Goal: Information Seeking & Learning: Learn about a topic

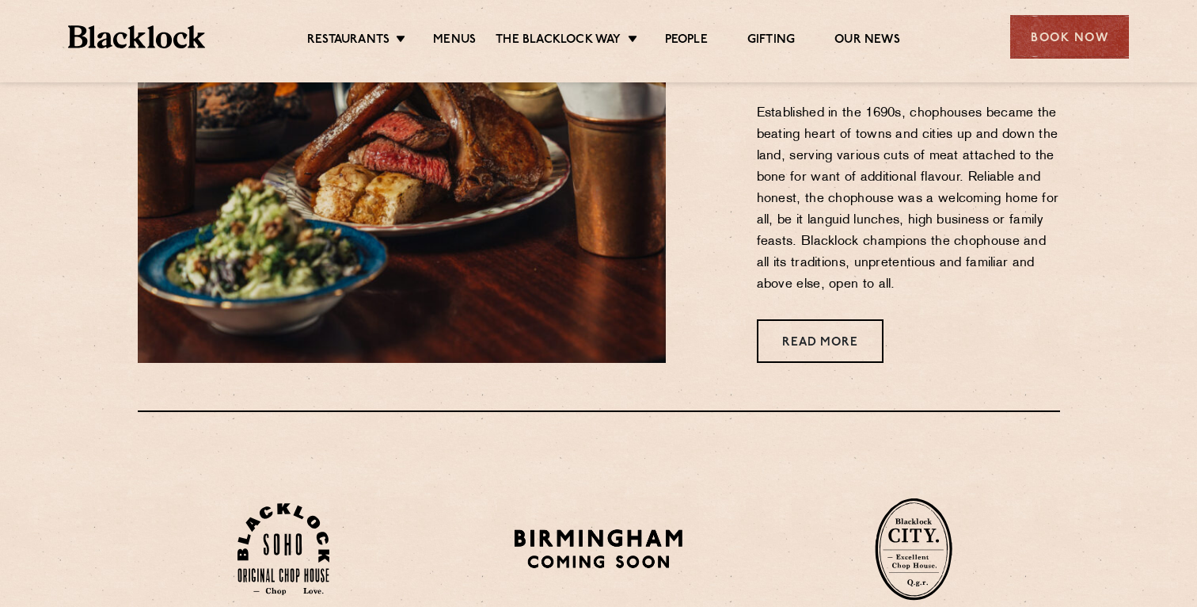
scroll to position [750, 0]
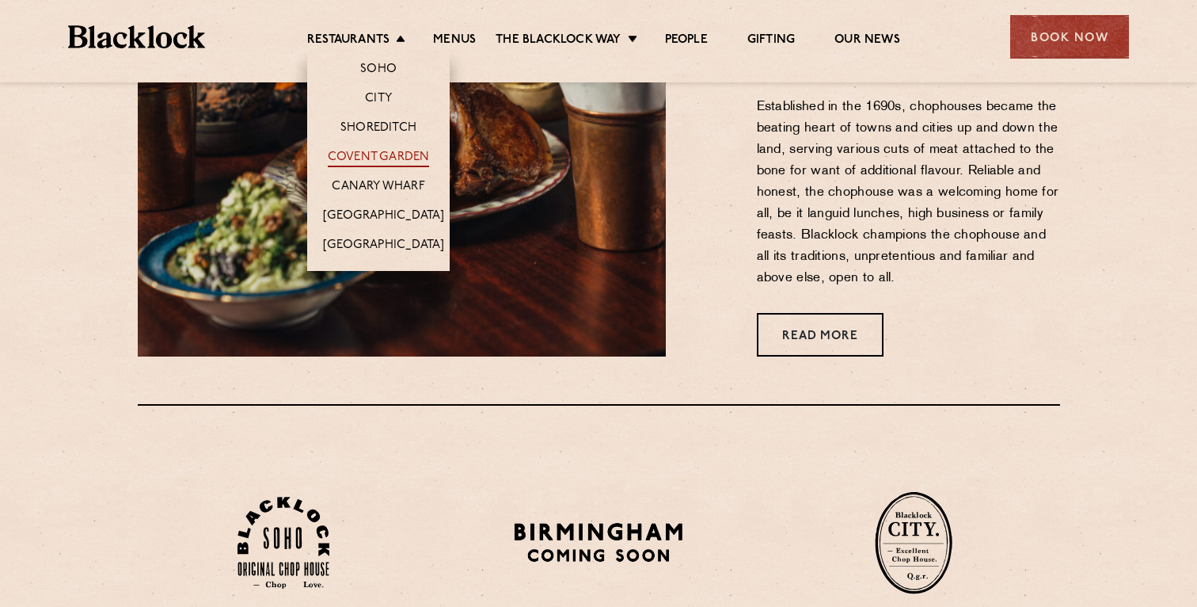
click at [380, 157] on link "Covent Garden" at bounding box center [379, 158] width 102 height 17
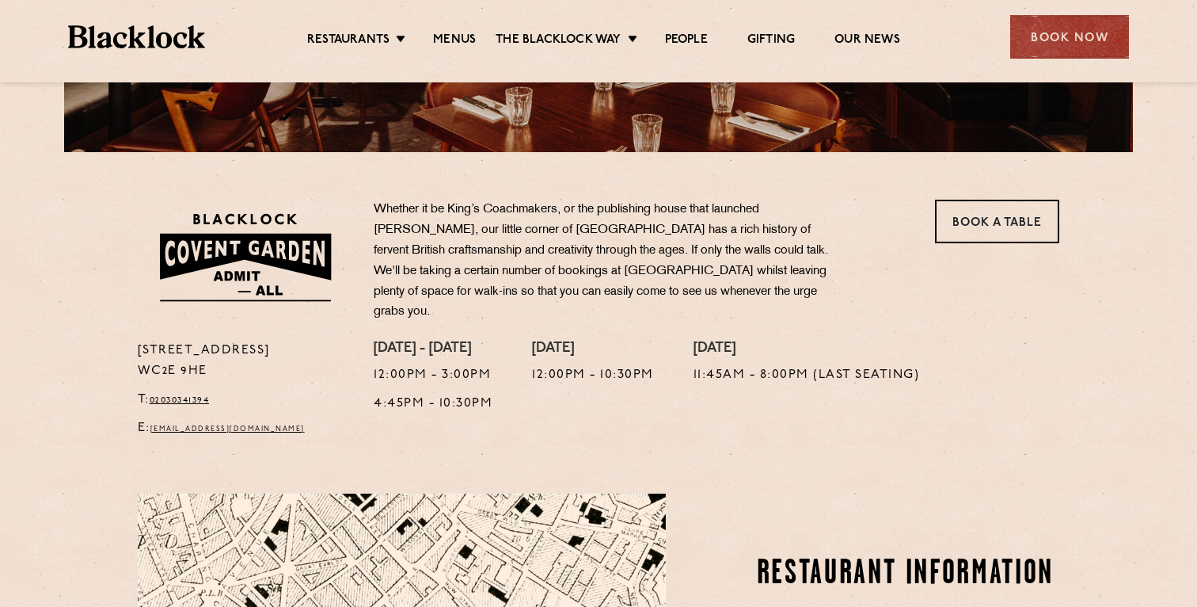
scroll to position [431, 0]
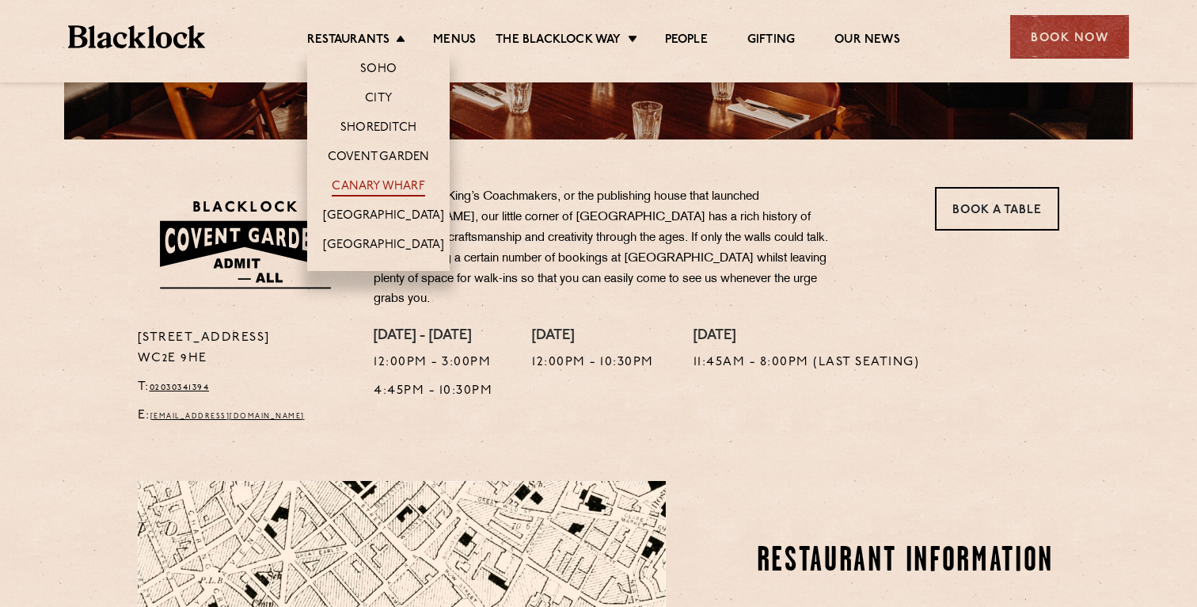
click at [414, 179] on link "Canary Wharf" at bounding box center [378, 187] width 93 height 17
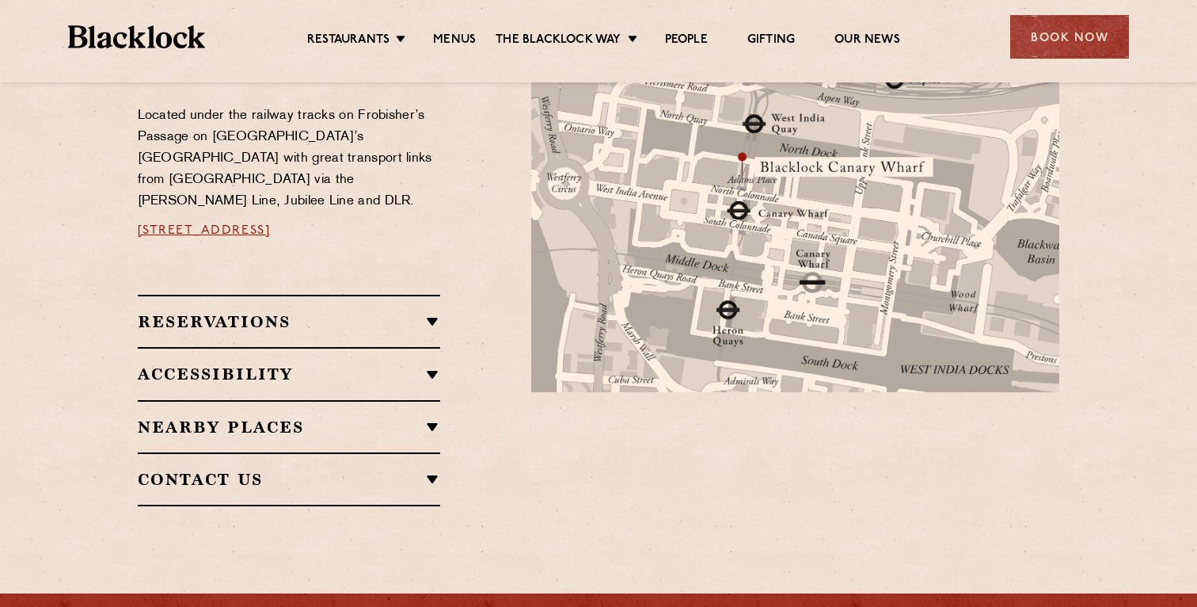
scroll to position [911, 0]
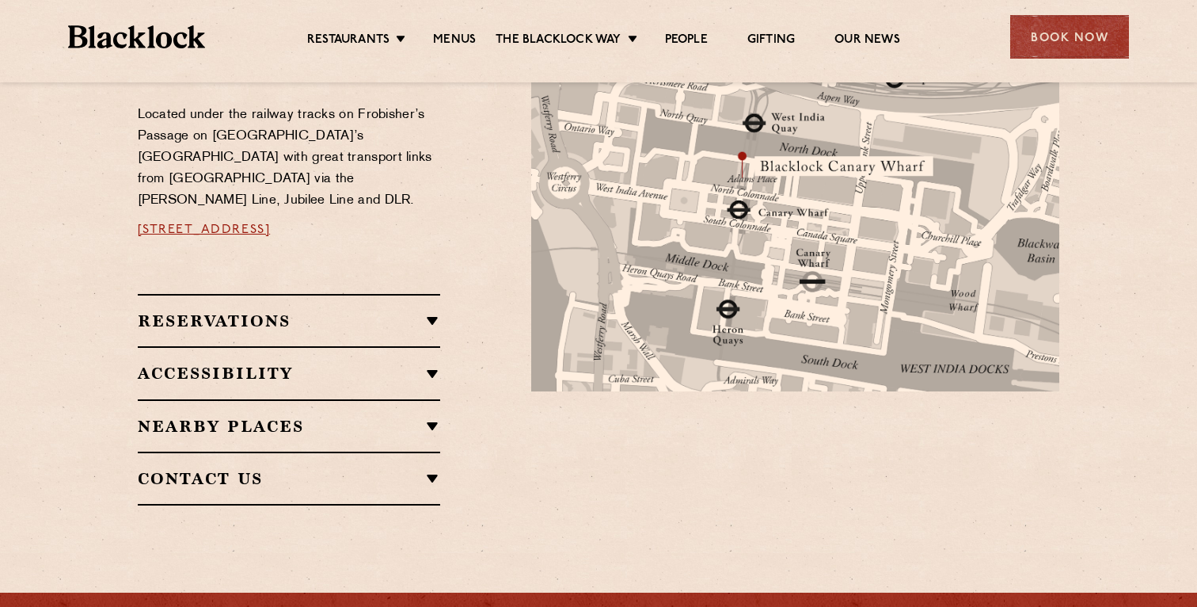
click at [394, 311] on h2 "Reservations" at bounding box center [289, 320] width 303 height 19
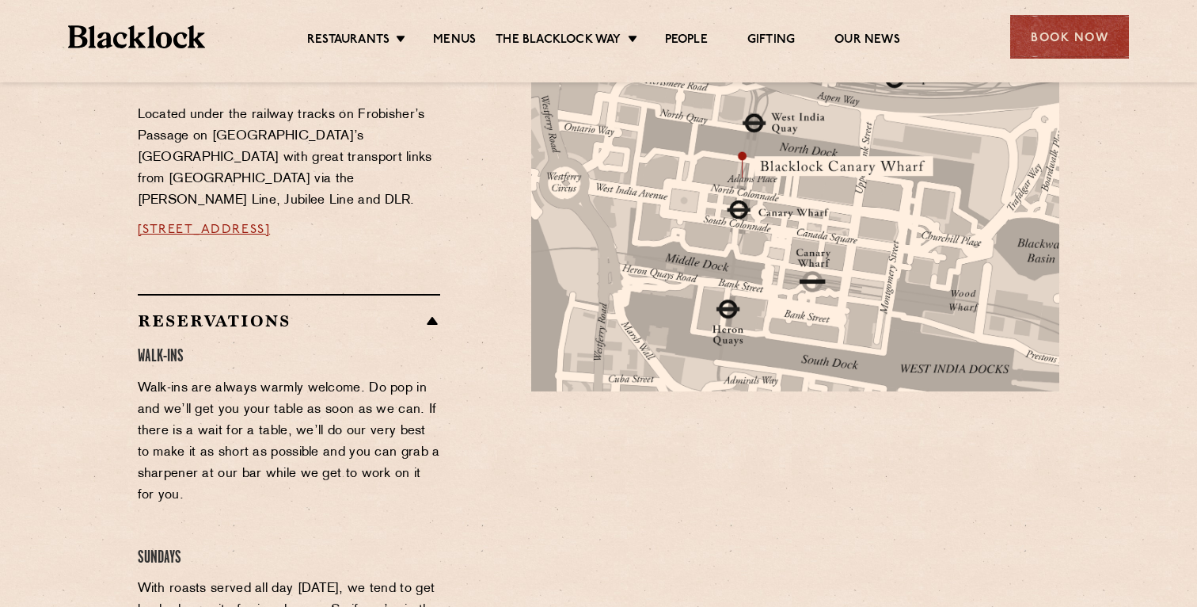
click at [395, 311] on h2 "Reservations" at bounding box center [289, 320] width 303 height 19
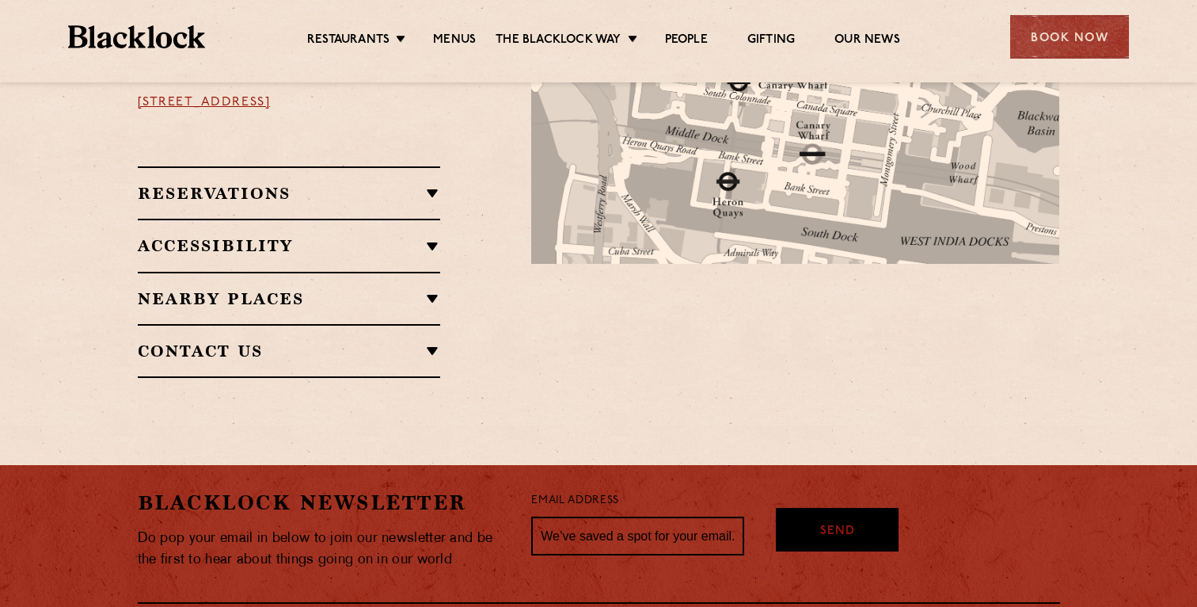
scroll to position [1204, 0]
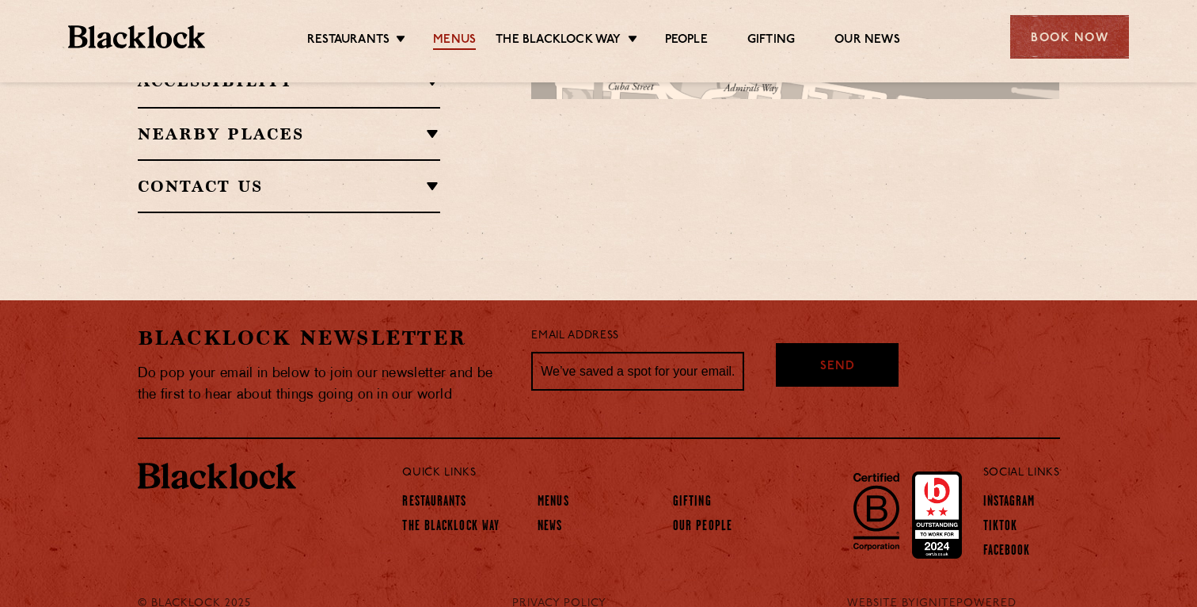
click at [464, 40] on link "Menus" at bounding box center [454, 40] width 43 height 17
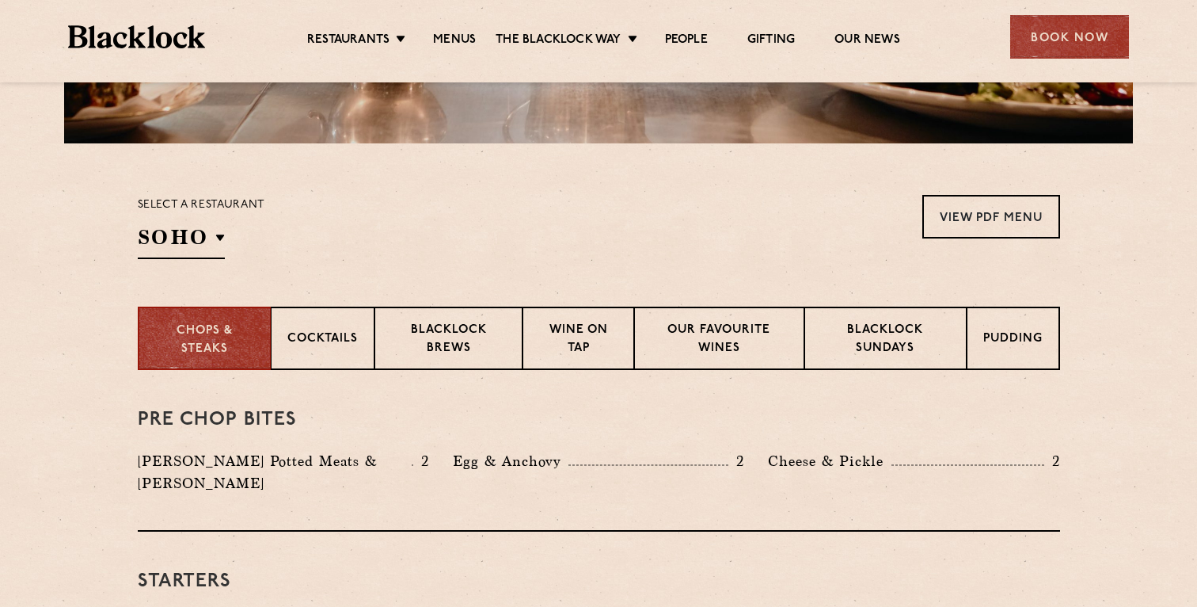
scroll to position [431, 0]
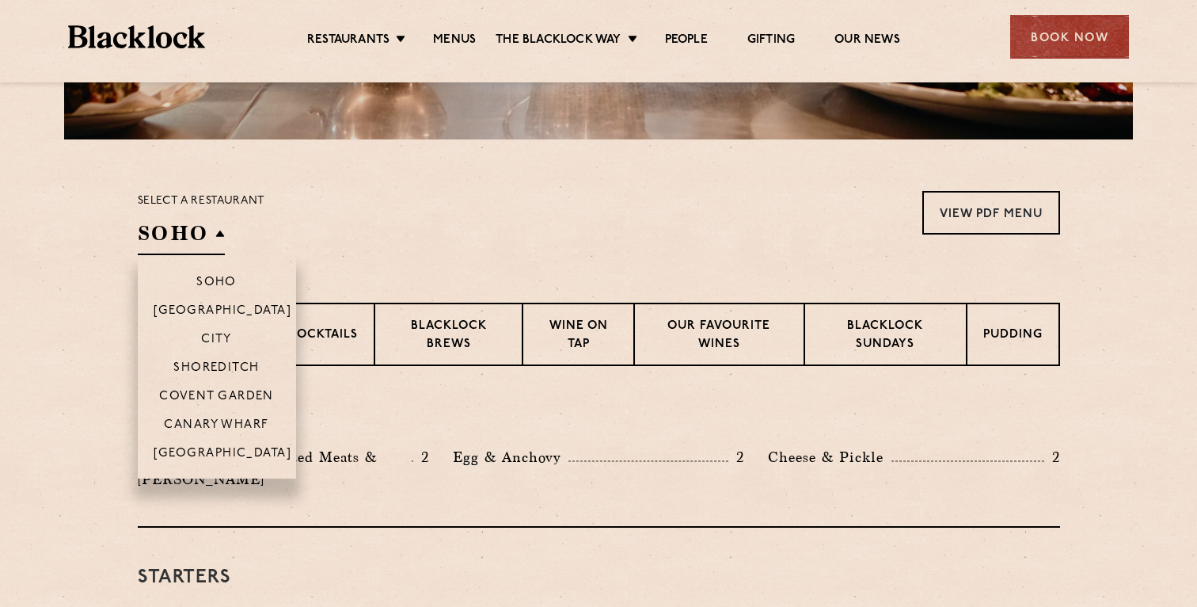
click at [188, 242] on h2 "SOHO" at bounding box center [181, 237] width 87 height 36
click at [210, 424] on p "Canary Wharf" at bounding box center [216, 426] width 105 height 16
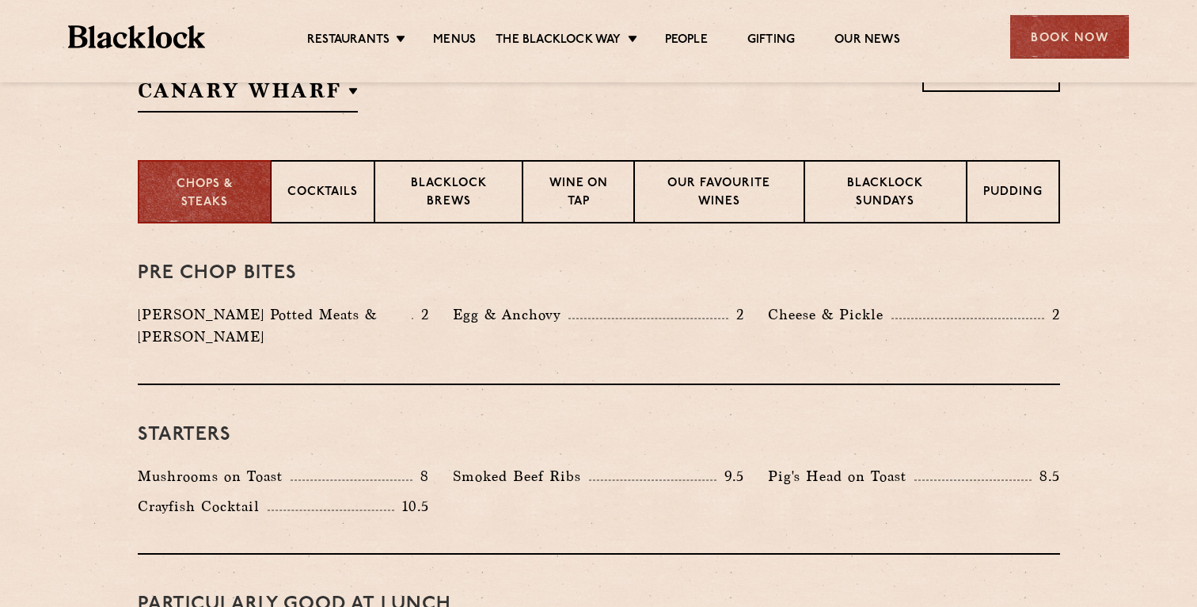
scroll to position [613, 0]
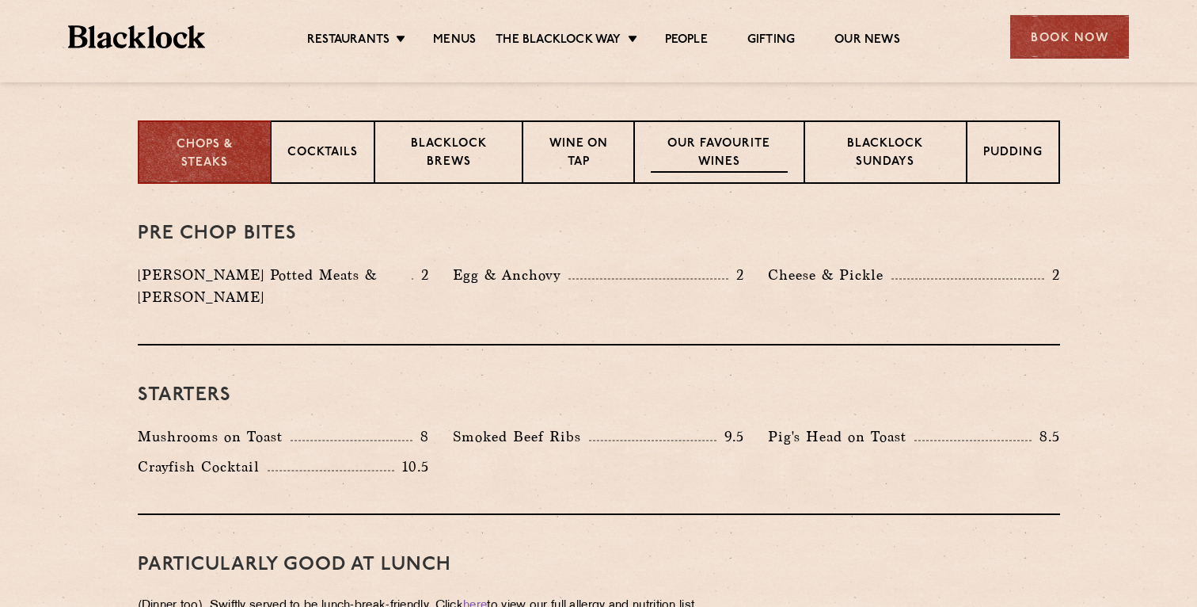
click at [739, 151] on p "Our favourite wines" at bounding box center [719, 153] width 137 height 37
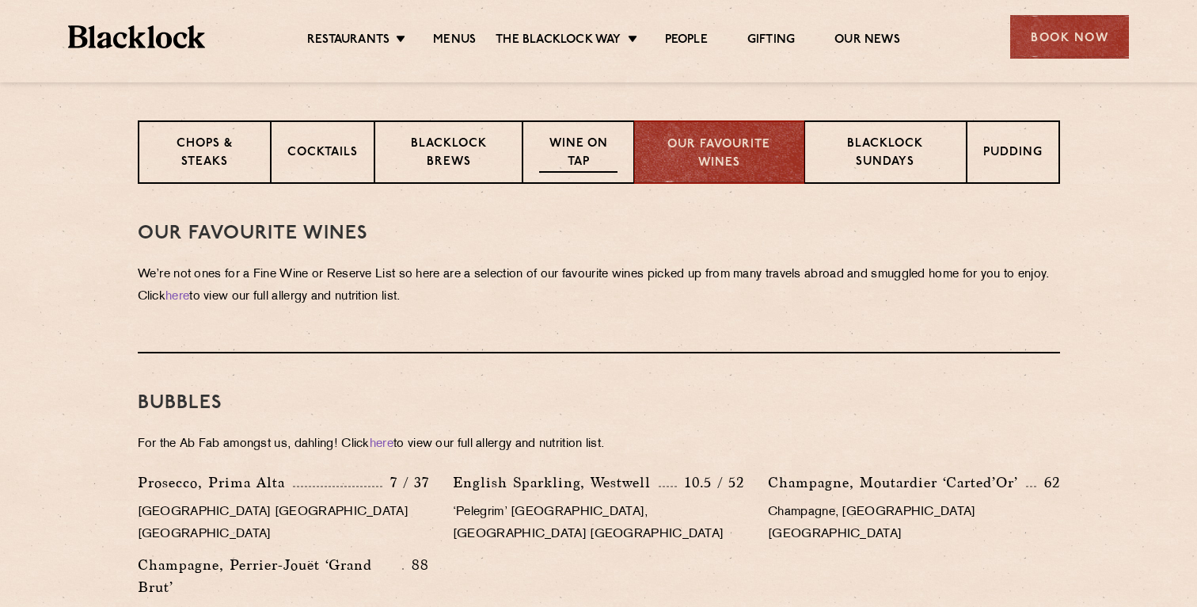
click at [584, 146] on p "Wine on Tap" at bounding box center [578, 153] width 78 height 37
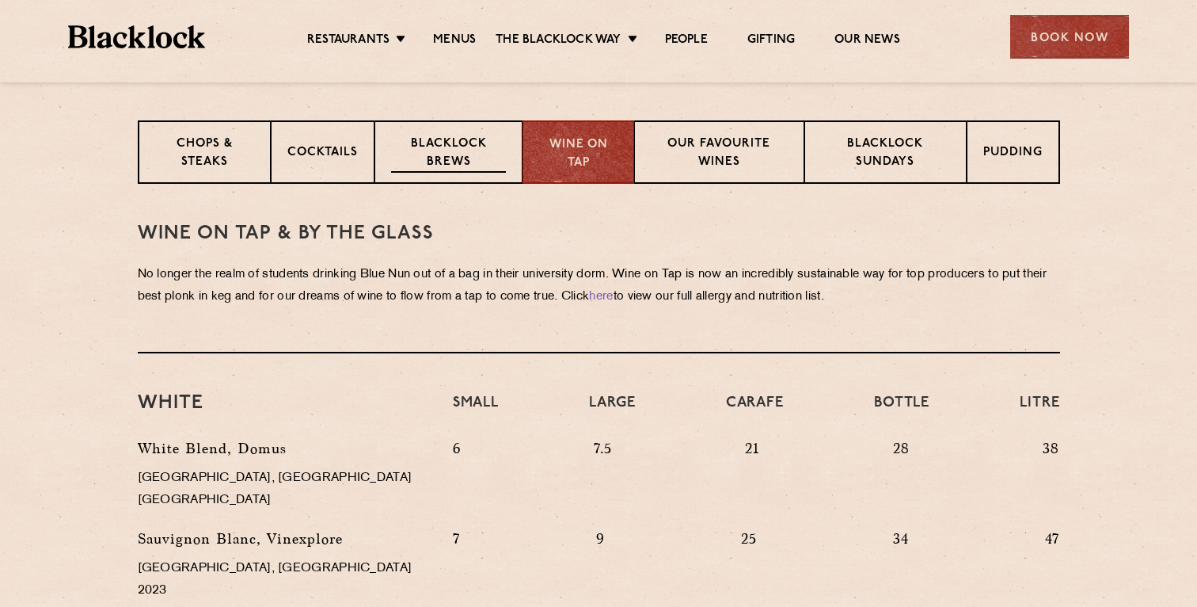
click at [504, 154] on p "Blacklock Brews" at bounding box center [449, 153] width 116 height 37
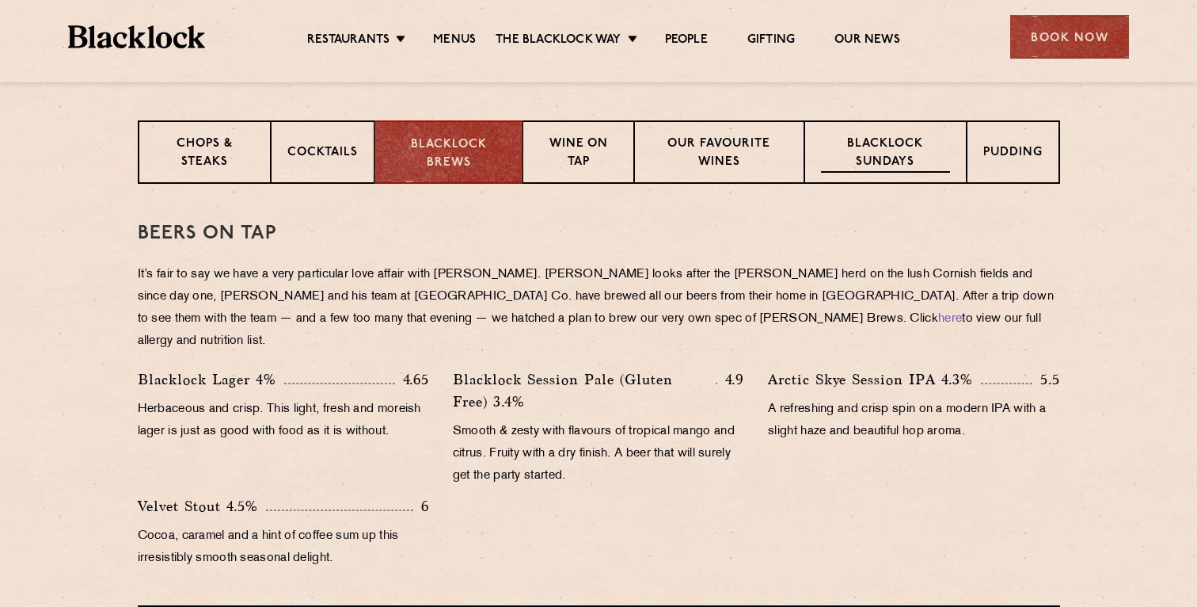
click at [896, 147] on p "Blacklock Sundays" at bounding box center [885, 153] width 128 height 37
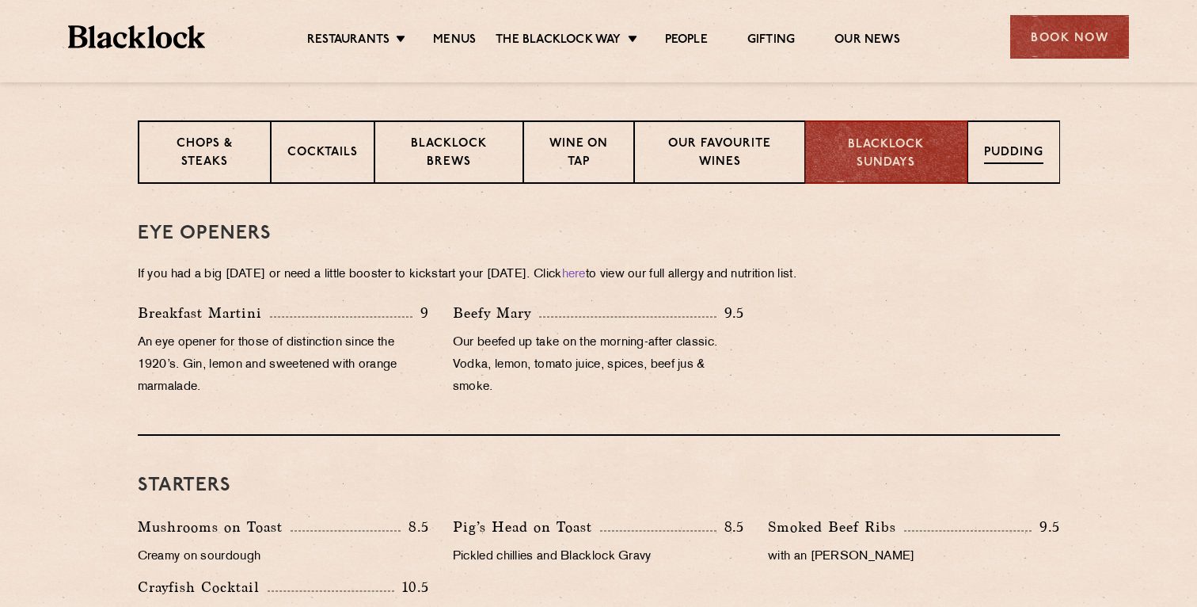
click at [993, 147] on p "Pudding" at bounding box center [1013, 154] width 59 height 20
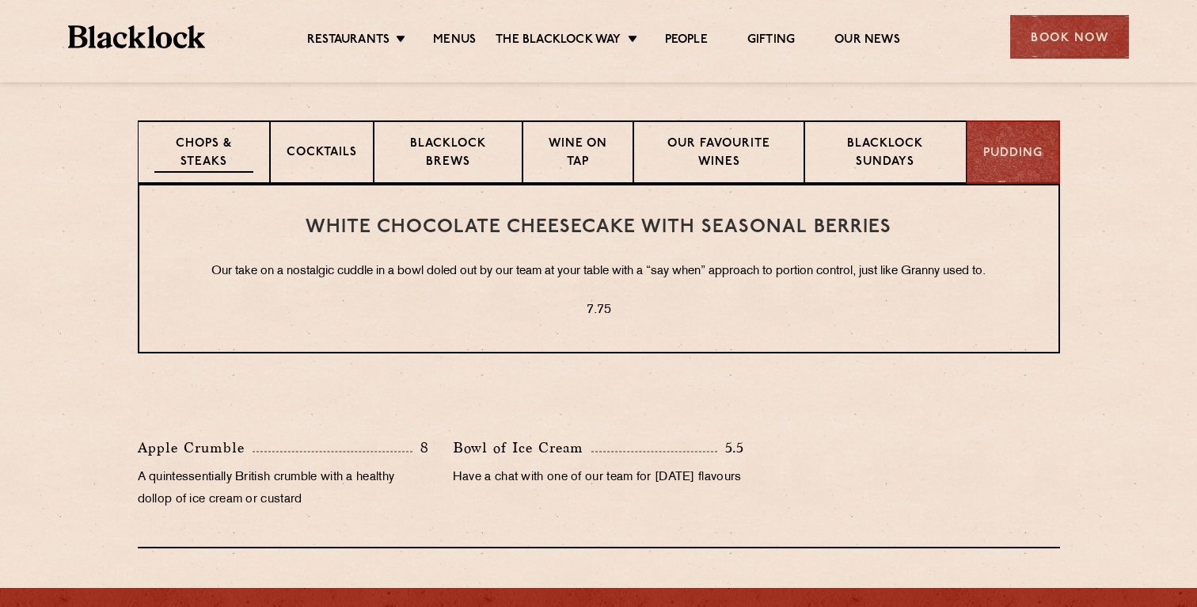
click at [197, 139] on p "Chops & Steaks" at bounding box center [203, 153] width 99 height 37
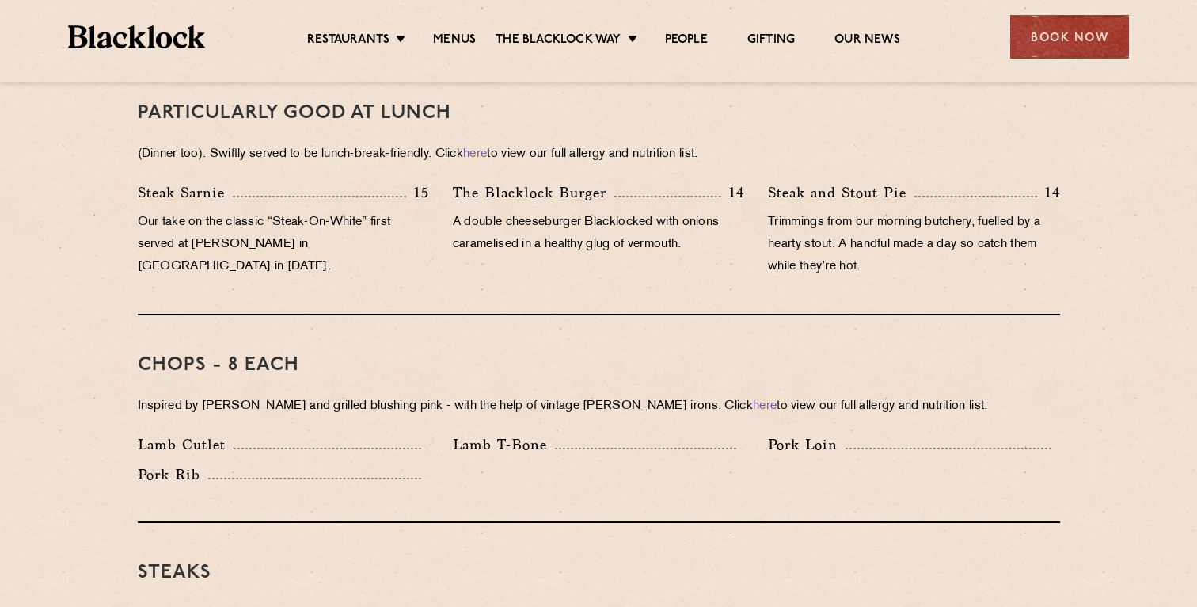
scroll to position [1074, 0]
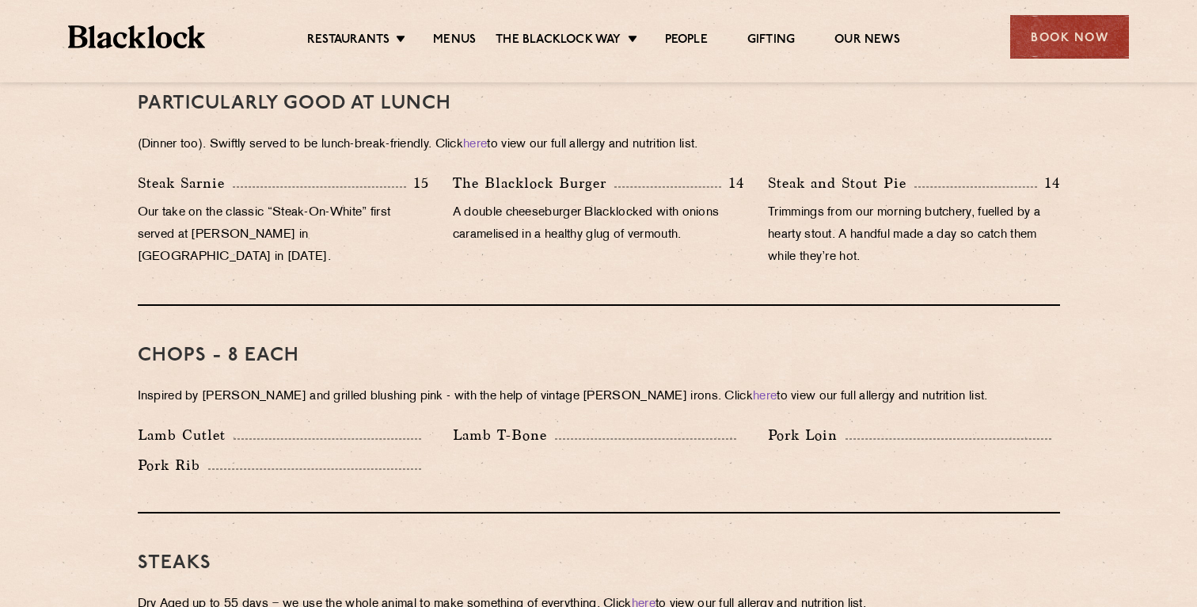
click at [858, 202] on p "Trimmings from our morning butchery, fuelled by a hearty stout. A handful made …" at bounding box center [913, 235] width 291 height 67
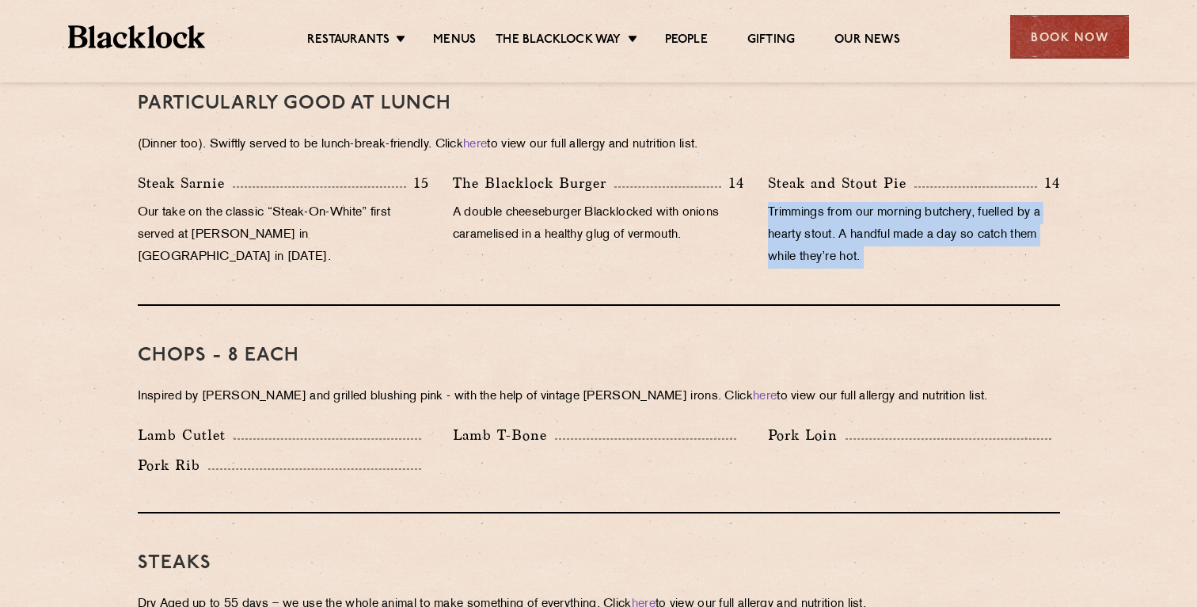
click at [858, 202] on p "Trimmings from our morning butchery, fuelled by a hearty stout. A handful made …" at bounding box center [913, 235] width 291 height 67
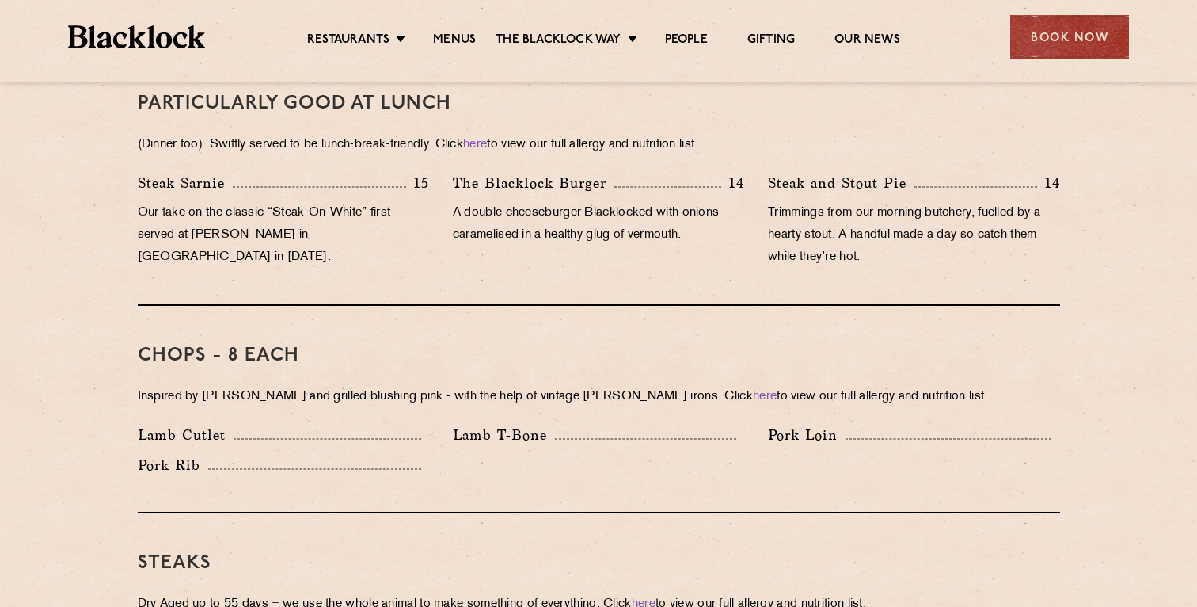
click at [768, 306] on div "Chops - 8 each Inspired by Joe Beef and grilled blushing pink - with the help o…" at bounding box center [599, 409] width 923 height 207
click at [637, 219] on p "A double cheeseburger Blacklocked with onions caramelised in a healthy glug of …" at bounding box center [598, 224] width 291 height 44
click at [584, 263] on div "PARTICULARLY GOOD AT LUNCH (Dinner too). Swiftly served to be lunch-break-frien…" at bounding box center [599, 180] width 923 height 252
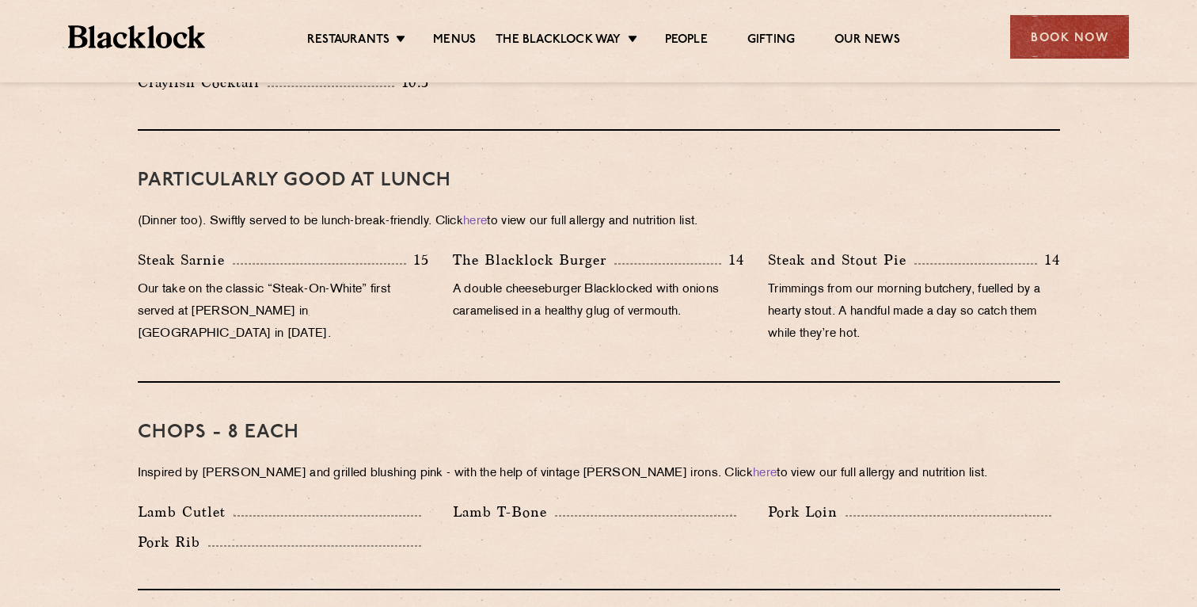
scroll to position [995, 0]
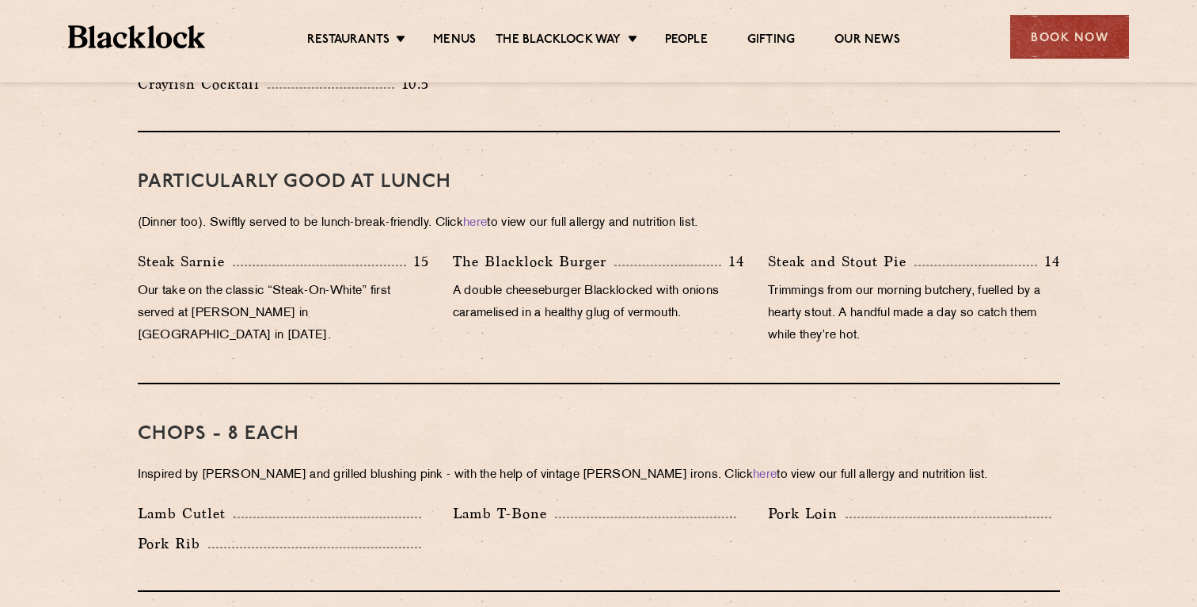
click at [884, 253] on div "Steak and Stout Pie 14 Trimmings from our morning butchery, fuelled by a hearty…" at bounding box center [913, 302] width 315 height 105
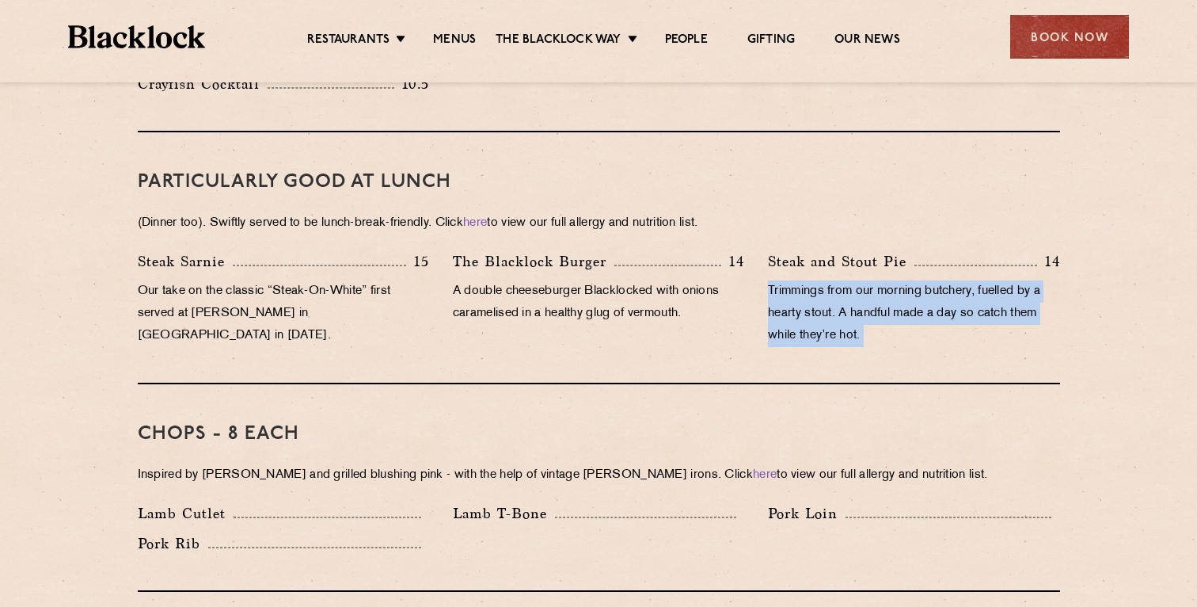
click at [884, 253] on div "Steak and Stout Pie 14 Trimmings from our morning butchery, fuelled by a hearty…" at bounding box center [913, 302] width 315 height 105
click at [867, 295] on p "Trimmings from our morning butchery, fuelled by a hearty stout. A handful made …" at bounding box center [913, 313] width 291 height 67
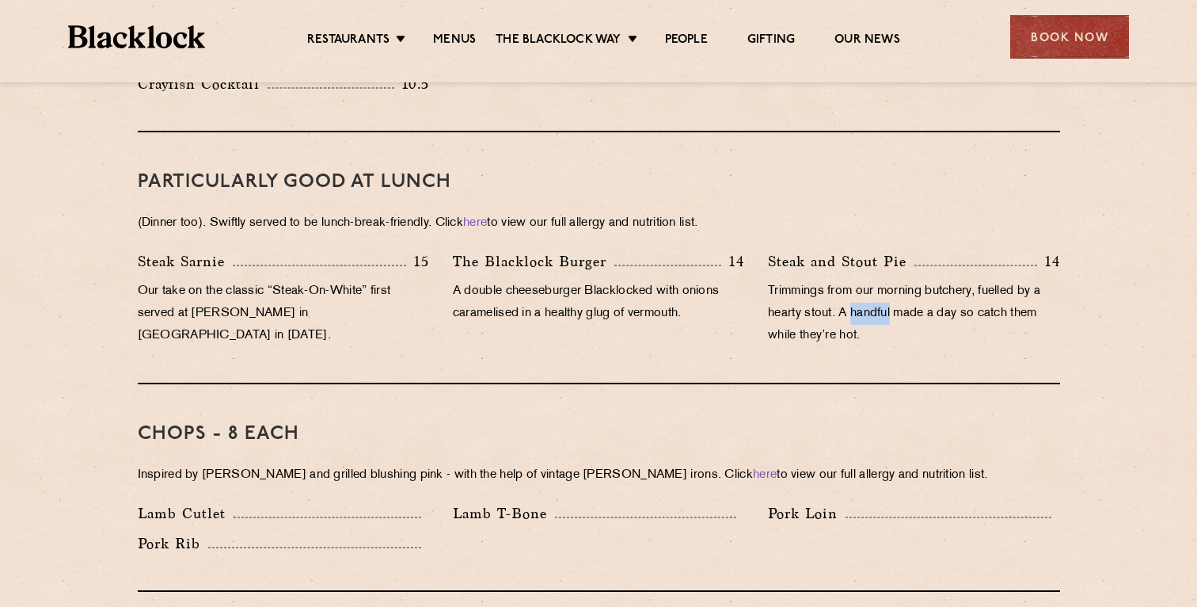
click at [867, 295] on p "Trimmings from our morning butchery, fuelled by a hearty stout. A handful made …" at bounding box center [913, 313] width 291 height 67
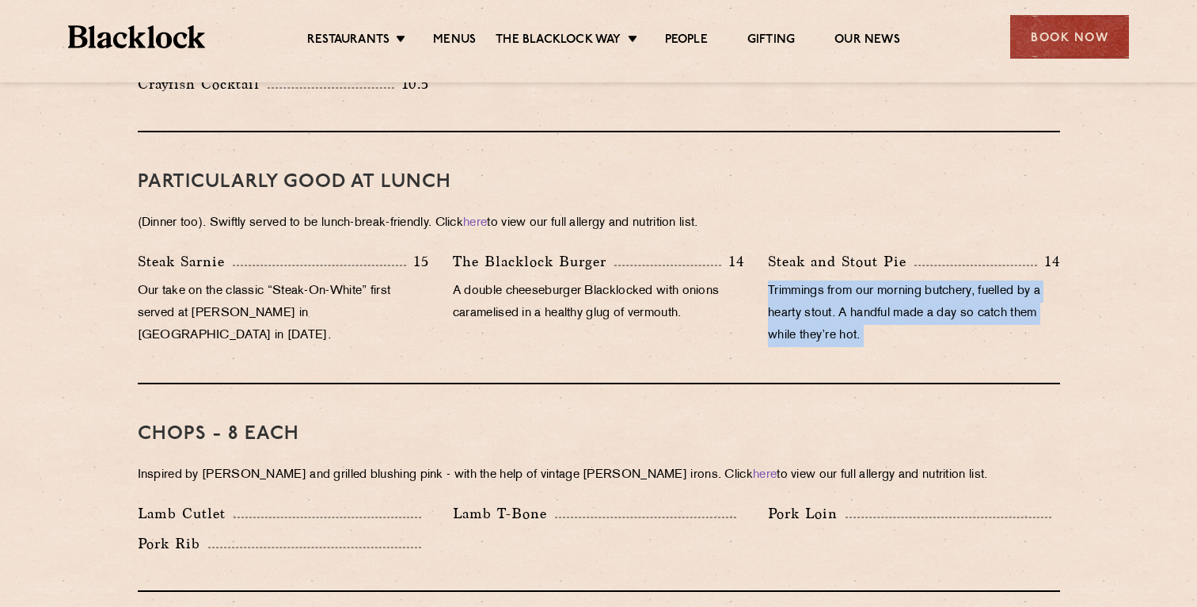
click at [867, 295] on p "Trimmings from our morning butchery, fuelled by a hearty stout. A handful made …" at bounding box center [913, 313] width 291 height 67
click at [854, 338] on div "PARTICULARLY GOOD AT LUNCH (Dinner too). Swiftly served to be lunch-break-frien…" at bounding box center [599, 258] width 923 height 252
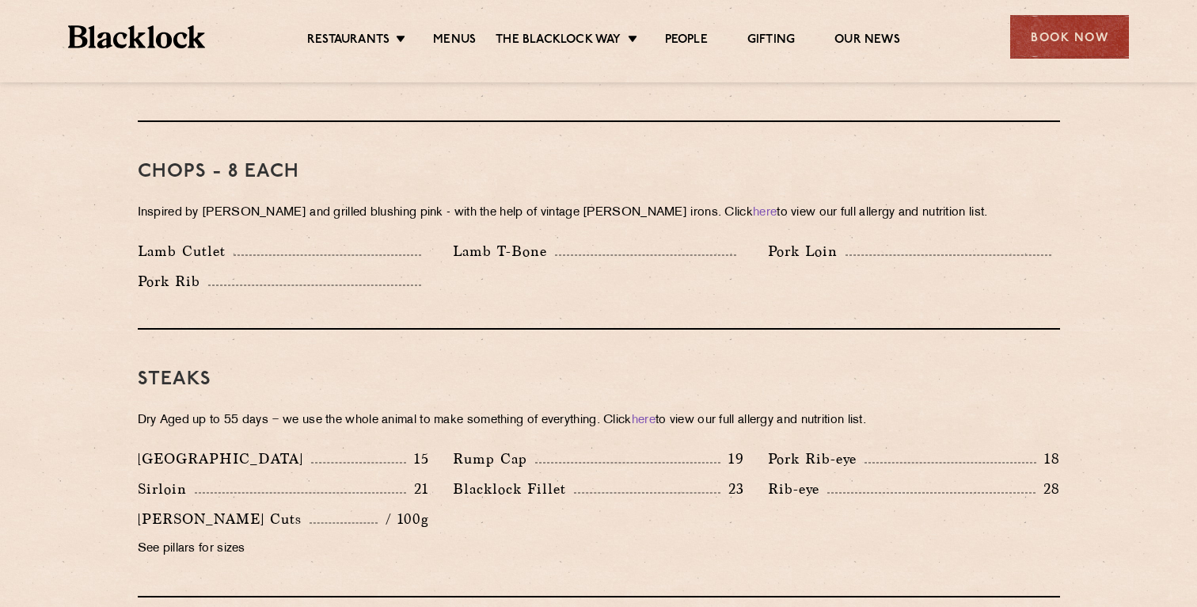
scroll to position [1262, 0]
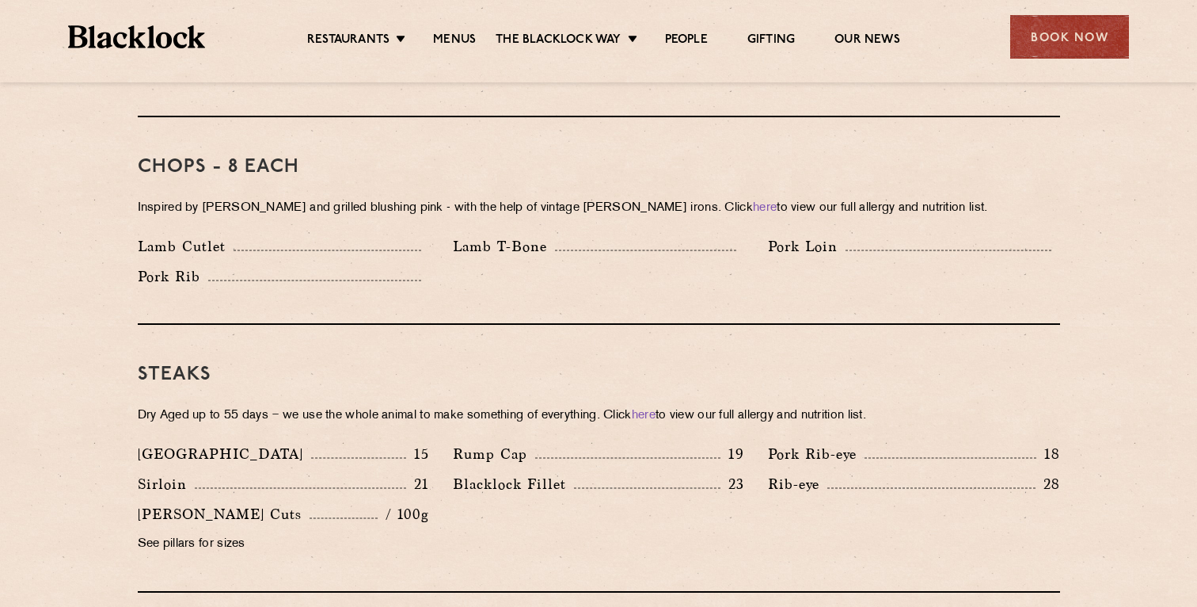
click at [368, 235] on div "Lamb Cutlet" at bounding box center [283, 246] width 291 height 22
click at [368, 265] on div "Pork Rib" at bounding box center [283, 276] width 291 height 22
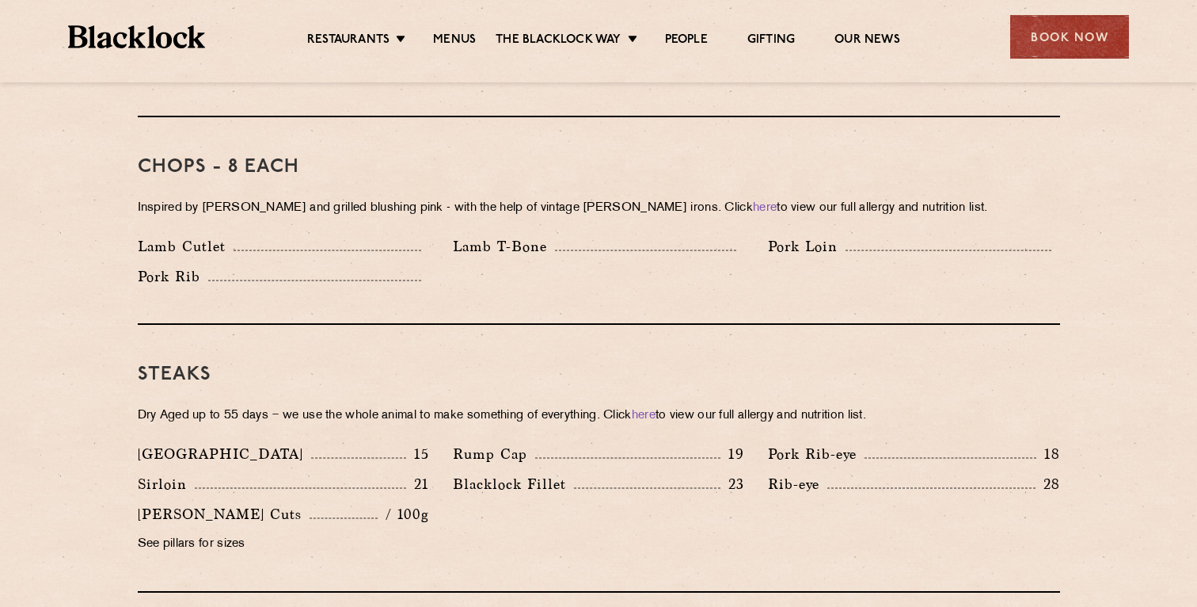
click at [368, 265] on div "Pork Rib" at bounding box center [283, 276] width 291 height 22
click at [371, 289] on div "Chops - 8 each Inspired by Joe Beef and grilled blushing pink - with the help o…" at bounding box center [599, 220] width 923 height 207
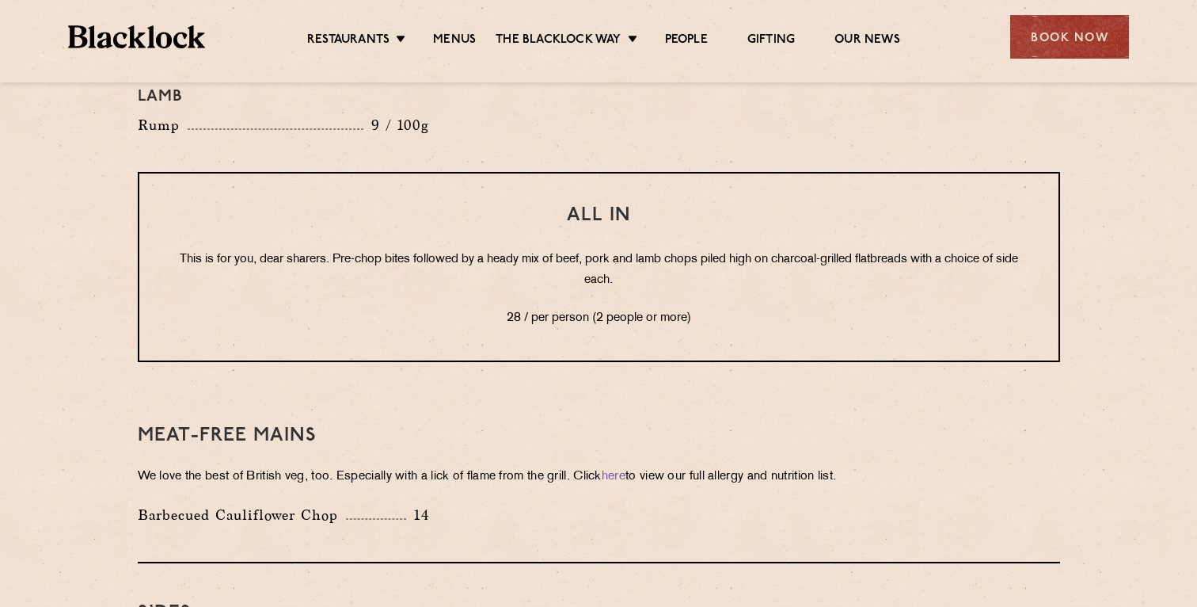
scroll to position [1974, 0]
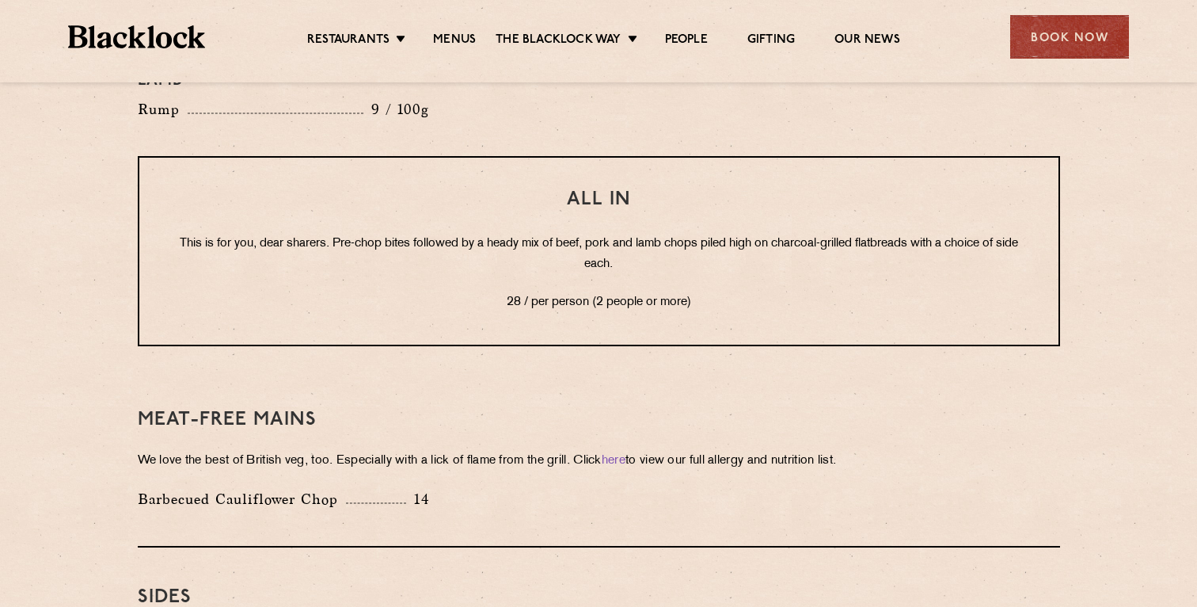
click at [380, 234] on p "This is for you, dear sharers. Pre-chop bites followed by a heady mix of beef, …" at bounding box center [599, 254] width 856 height 41
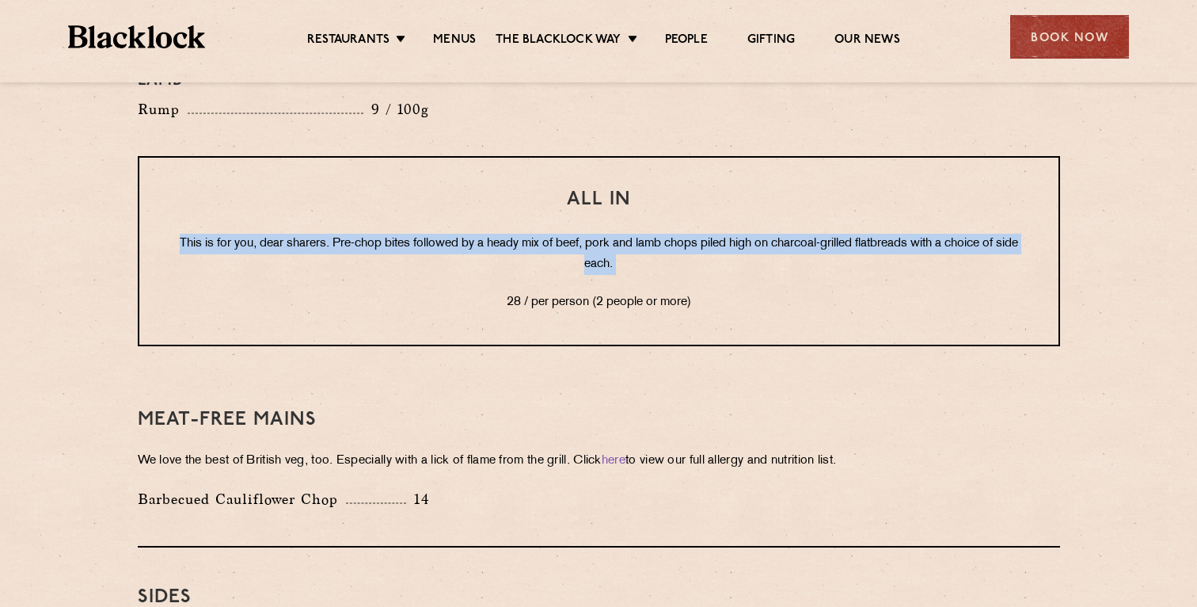
click at [380, 234] on p "This is for you, dear sharers. Pre-chop bites followed by a heady mix of beef, …" at bounding box center [599, 254] width 856 height 41
click at [379, 249] on p "This is for you, dear sharers. Pre-chop bites followed by a heady mix of beef, …" at bounding box center [599, 254] width 856 height 41
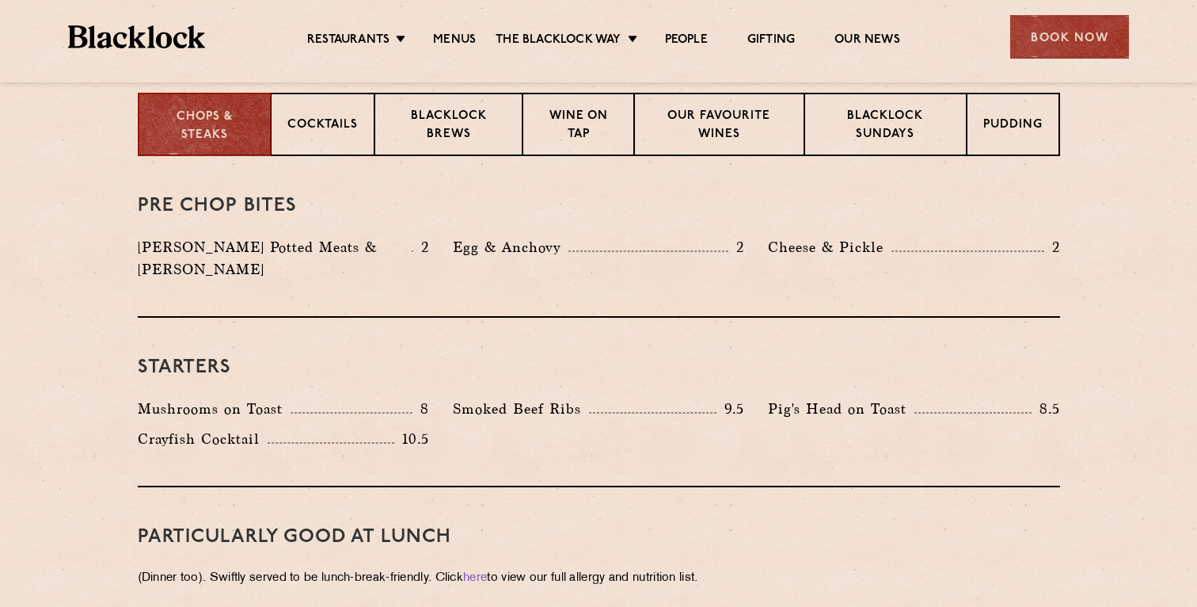
scroll to position [630, 0]
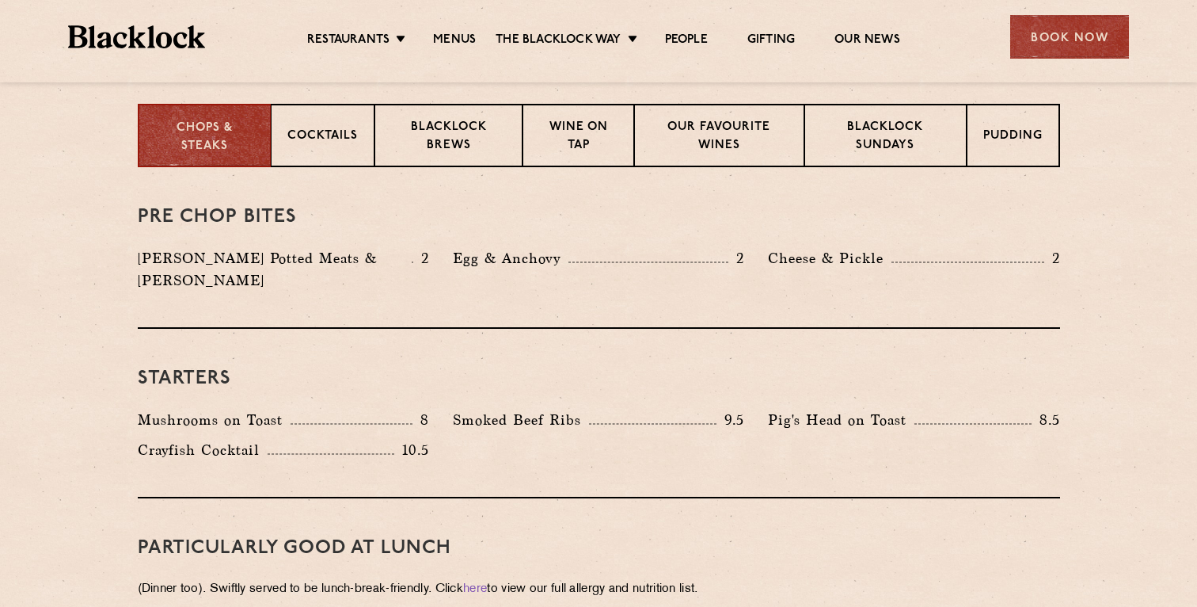
click at [373, 255] on p "[PERSON_NAME] Potted Meats & [PERSON_NAME]" at bounding box center [275, 269] width 274 height 44
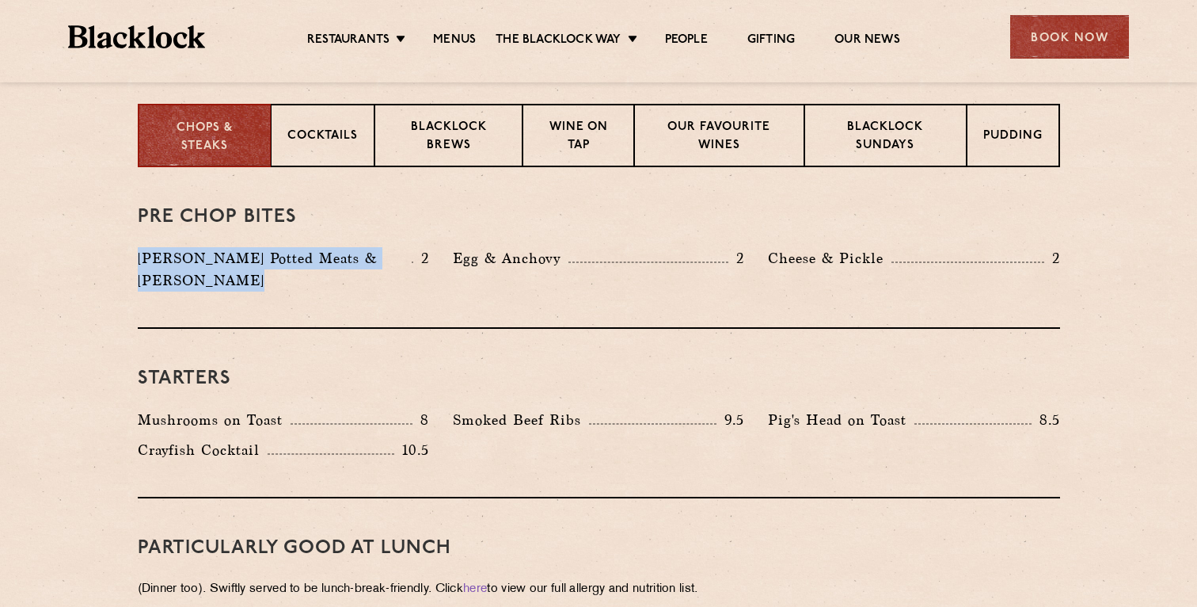
click at [373, 255] on p "[PERSON_NAME] Potted Meats & [PERSON_NAME]" at bounding box center [275, 269] width 274 height 44
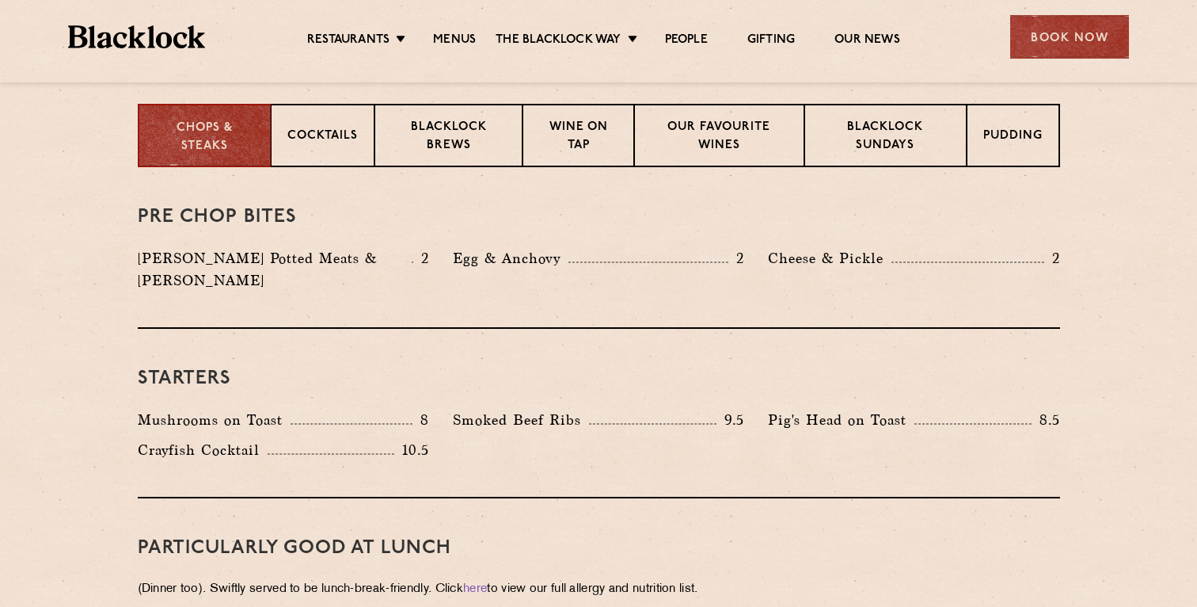
click at [371, 333] on div "Starters Mushrooms on Toast 8 Smoked Beef Ribs 9.5 Pig's Head on Toast 8.5" at bounding box center [599, 413] width 923 height 169
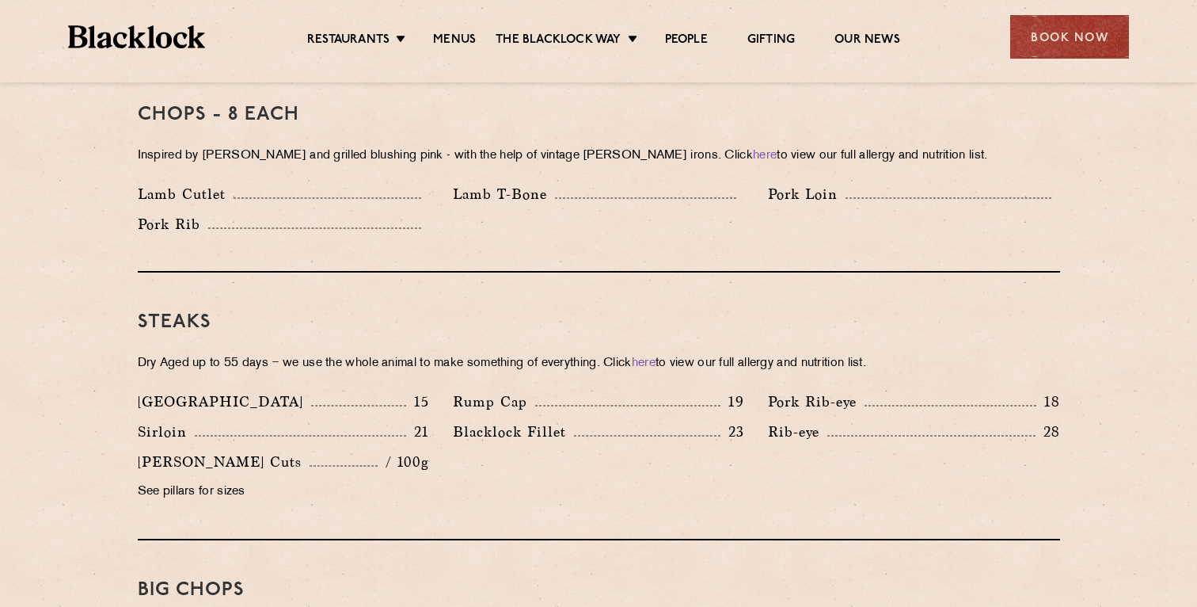
scroll to position [1315, 0]
click at [489, 366] on div "Steaks Dry Aged up to 55 days − we use the whole animal to make something of ev…" at bounding box center [599, 406] width 923 height 268
click at [489, 420] on p "Blacklock Fillet" at bounding box center [513, 431] width 121 height 22
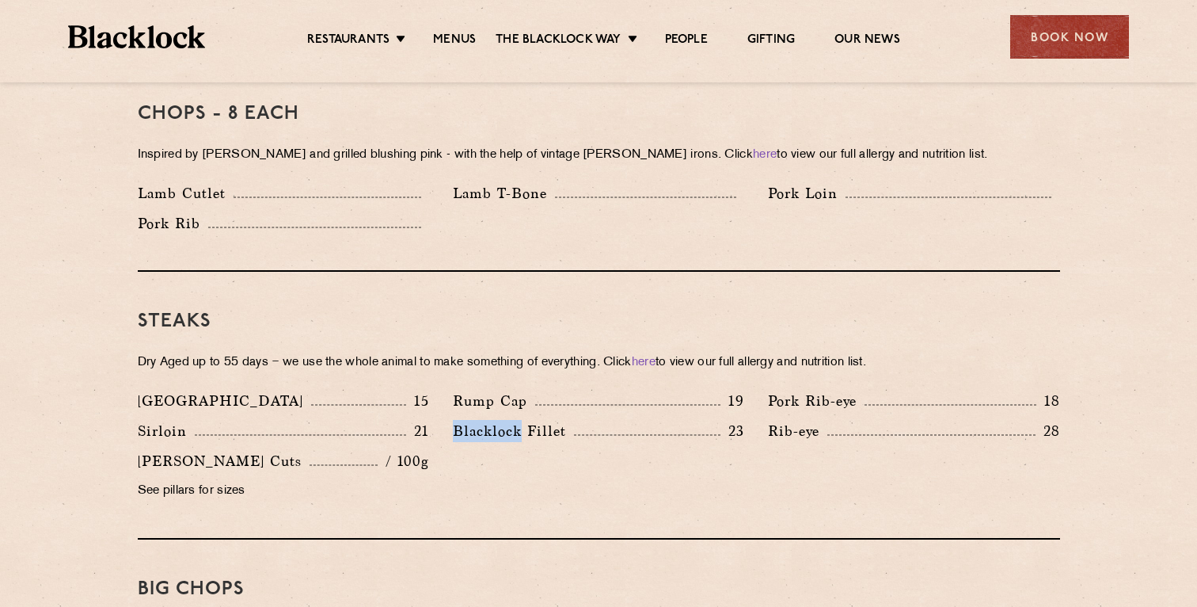
click at [489, 420] on p "Blacklock Fillet" at bounding box center [513, 431] width 121 height 22
click at [489, 450] on div "Denver 15 Rump Cap 19 Pork Rib-eye 18 Sirloin 21 23 Rib-eye" at bounding box center [599, 450] width 946 height 120
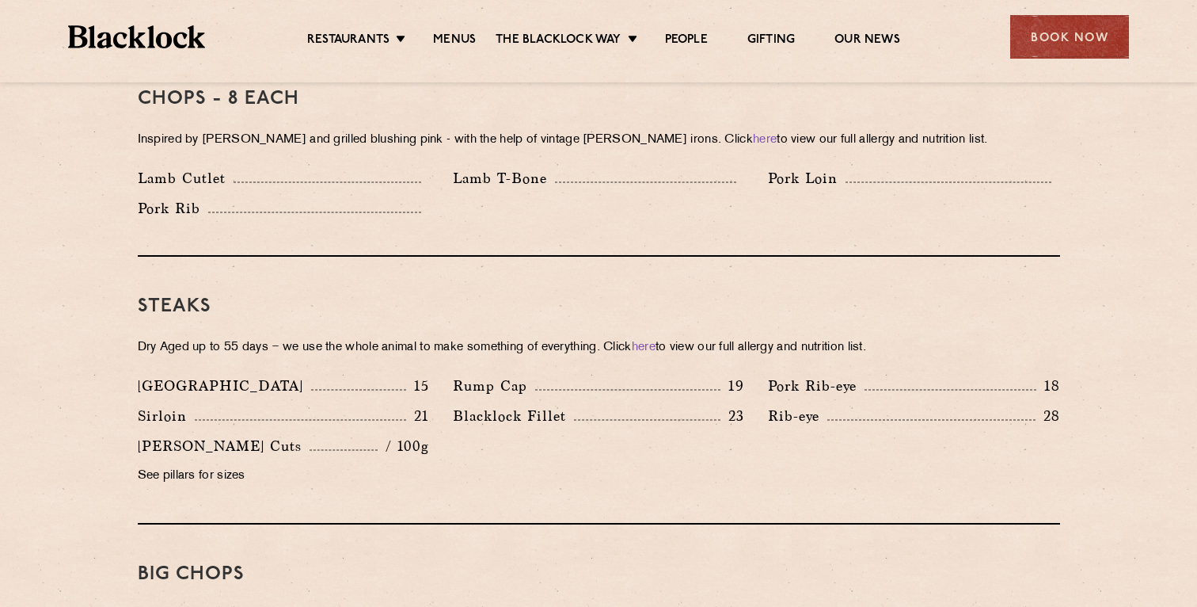
scroll to position [1311, 0]
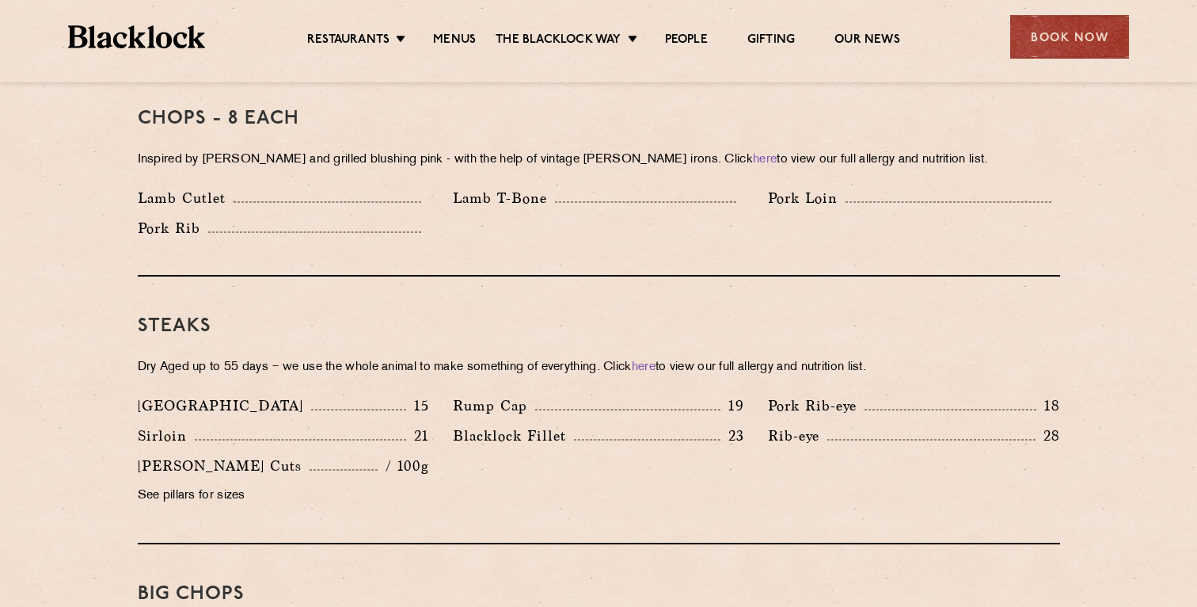
click at [801, 394] on p "Pork Rib-eye" at bounding box center [816, 405] width 97 height 22
copy div "Pork Rib-eye"
click at [797, 424] on p "Rib-eye" at bounding box center [797, 435] width 59 height 22
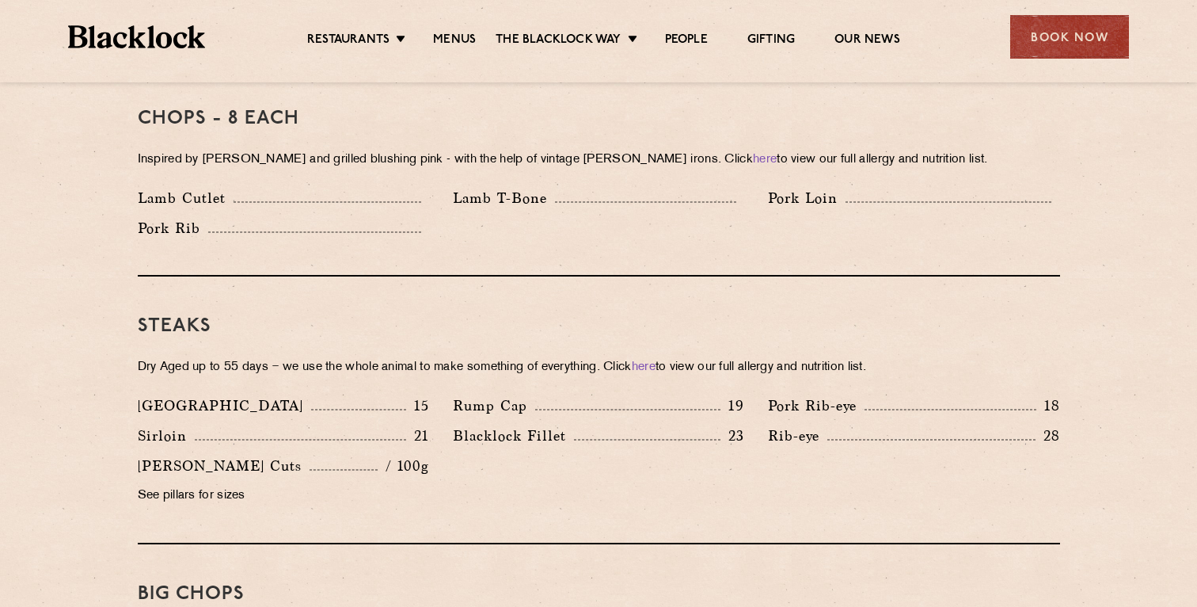
click at [538, 424] on p "Blacklock Fillet" at bounding box center [513, 435] width 121 height 22
copy div "Blacklock Fillet"
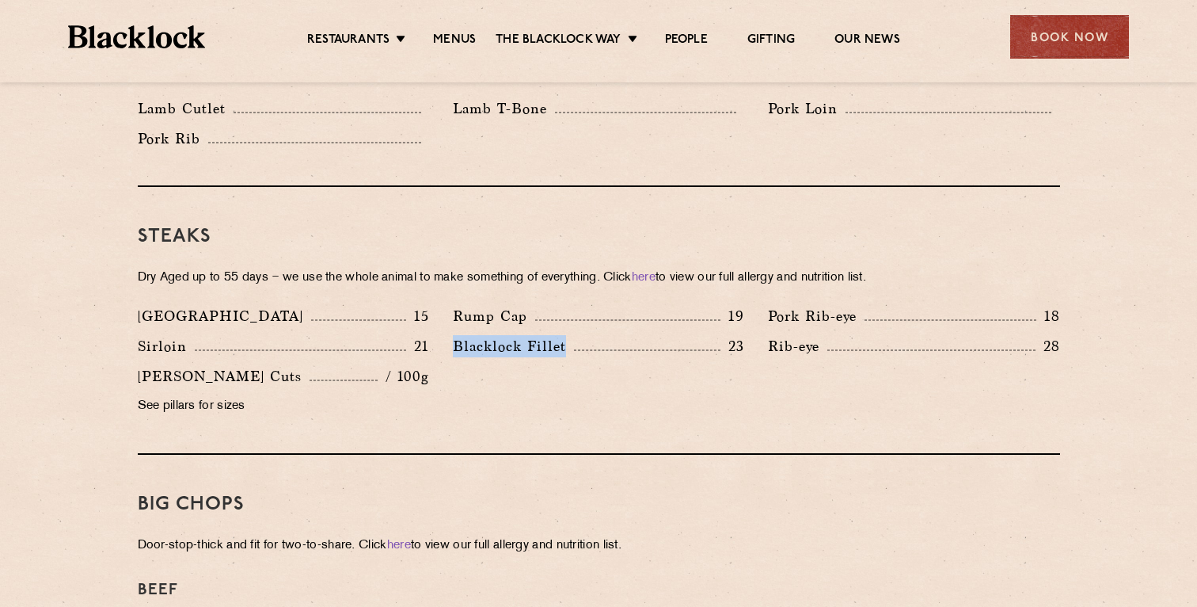
scroll to position [1416, 0]
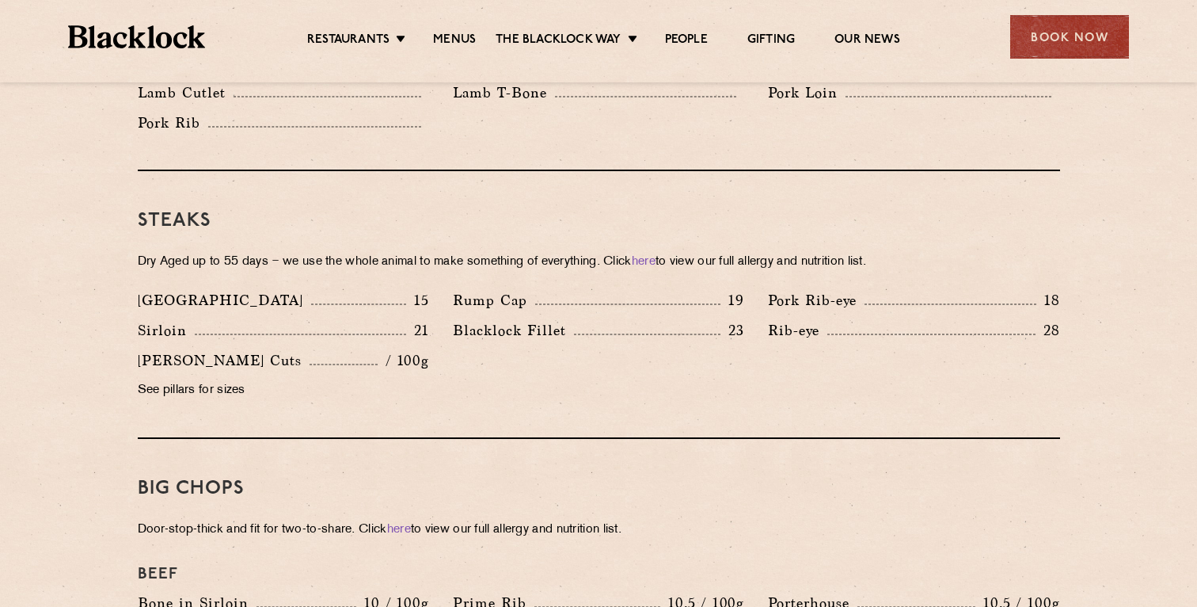
click at [864, 224] on div "Steaks Dry Aged up to 55 days − we use the whole animal to make something of ev…" at bounding box center [599, 305] width 923 height 268
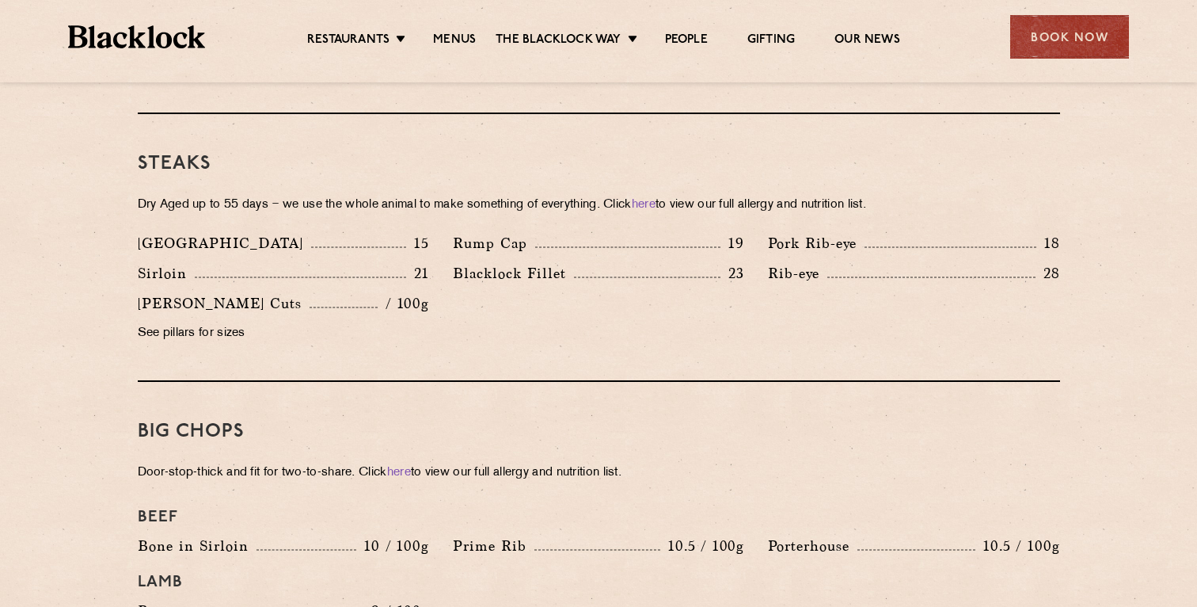
scroll to position [1474, 0]
click at [545, 261] on p "Blacklock Fillet" at bounding box center [513, 272] width 121 height 22
click at [475, 308] on div "Denver 15 Rump Cap 19 Pork Rib-eye 18 Sirloin 21 23 Rib-eye" at bounding box center [599, 291] width 946 height 120
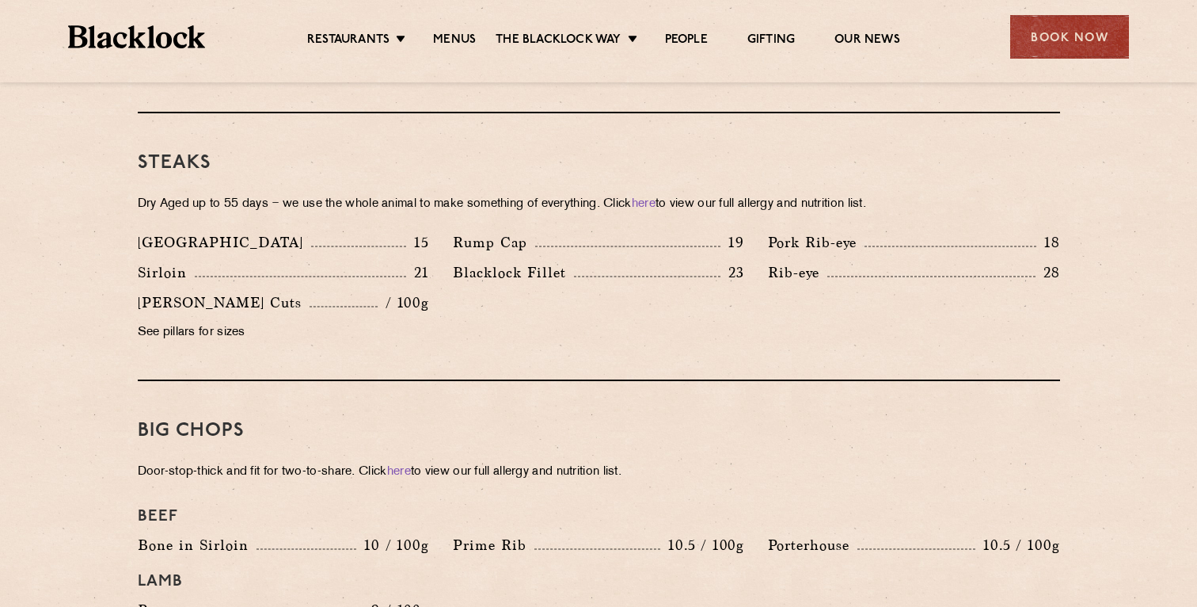
click at [169, 261] on p "Sirloin" at bounding box center [166, 272] width 57 height 22
click at [588, 278] on div "Denver 15 Rump Cap 19 Pork Rib-eye 18 Sirloin 21 23 Rib-eye" at bounding box center [599, 291] width 946 height 120
click at [506, 261] on p "Blacklock Fillet" at bounding box center [513, 272] width 121 height 22
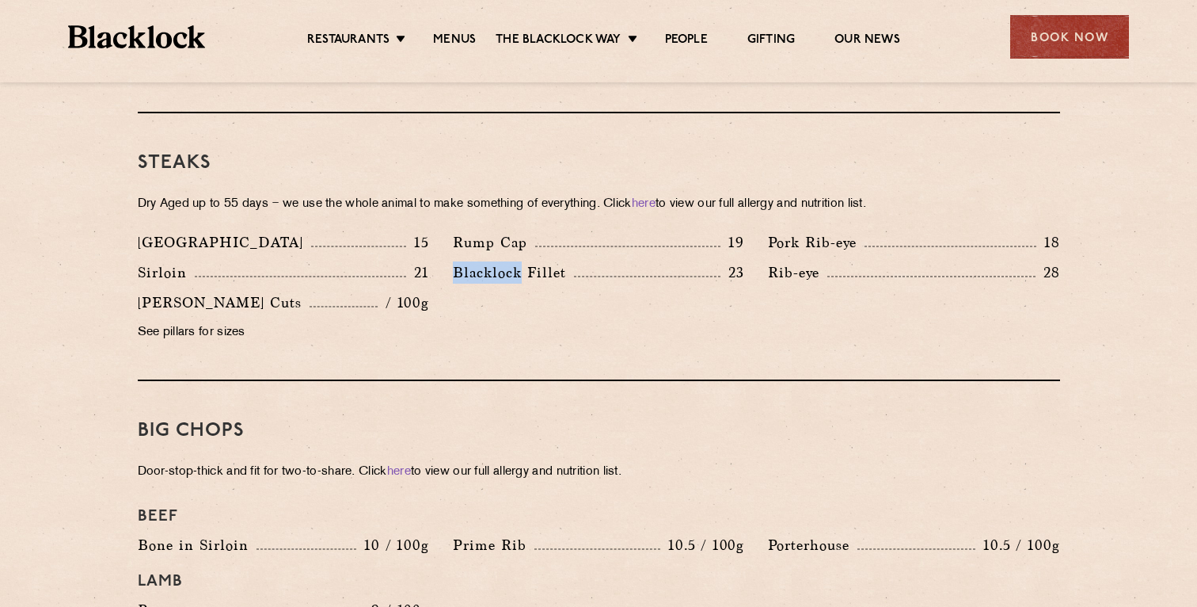
click at [506, 261] on p "Blacklock Fillet" at bounding box center [513, 272] width 121 height 22
click at [781, 261] on p "Rib-eye" at bounding box center [797, 272] width 59 height 22
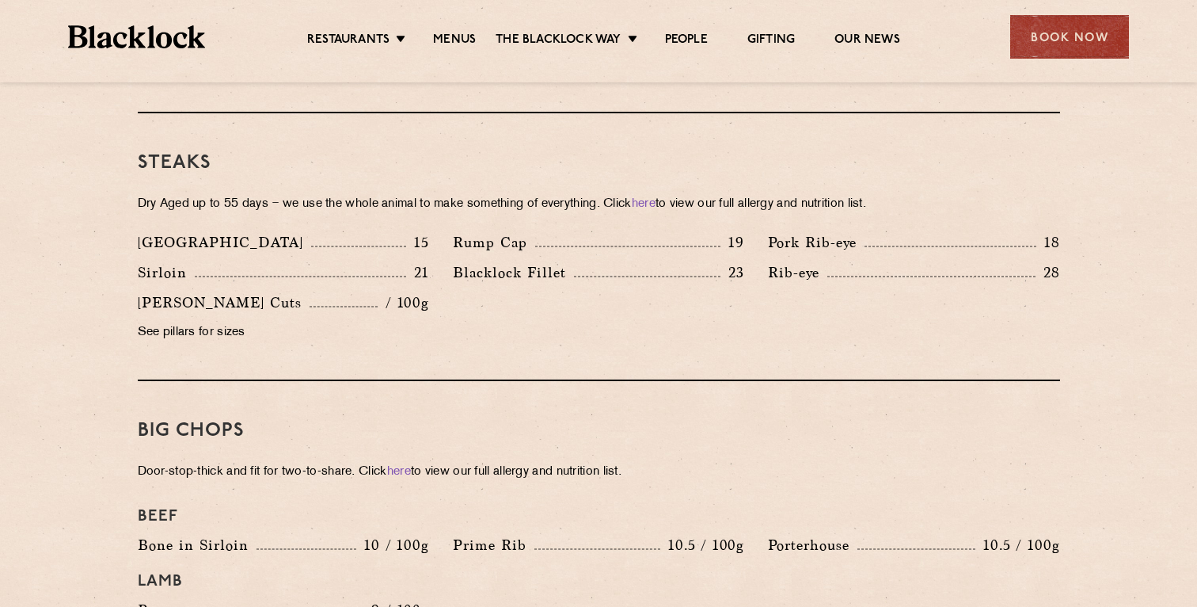
click at [742, 307] on div "Denver 15 Rump Cap 19 Pork Rib-eye 18 Sirloin 21 23 Rib-eye" at bounding box center [599, 291] width 946 height 120
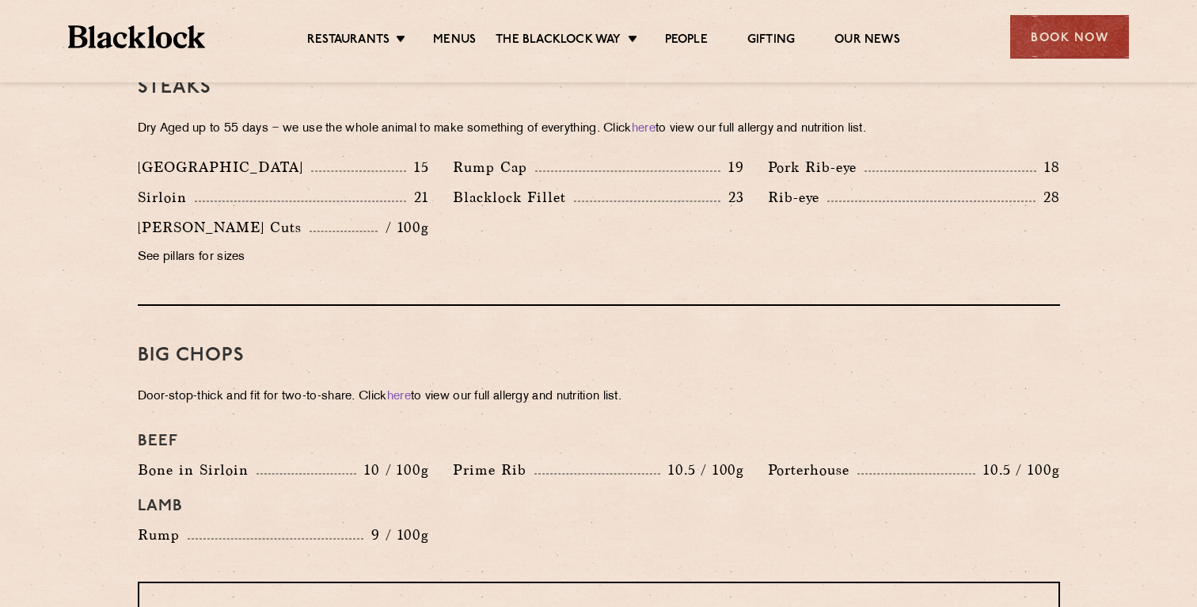
click at [644, 277] on div "Steaks Dry Aged up to 55 days − we use the whole animal to make something of ev…" at bounding box center [599, 172] width 923 height 268
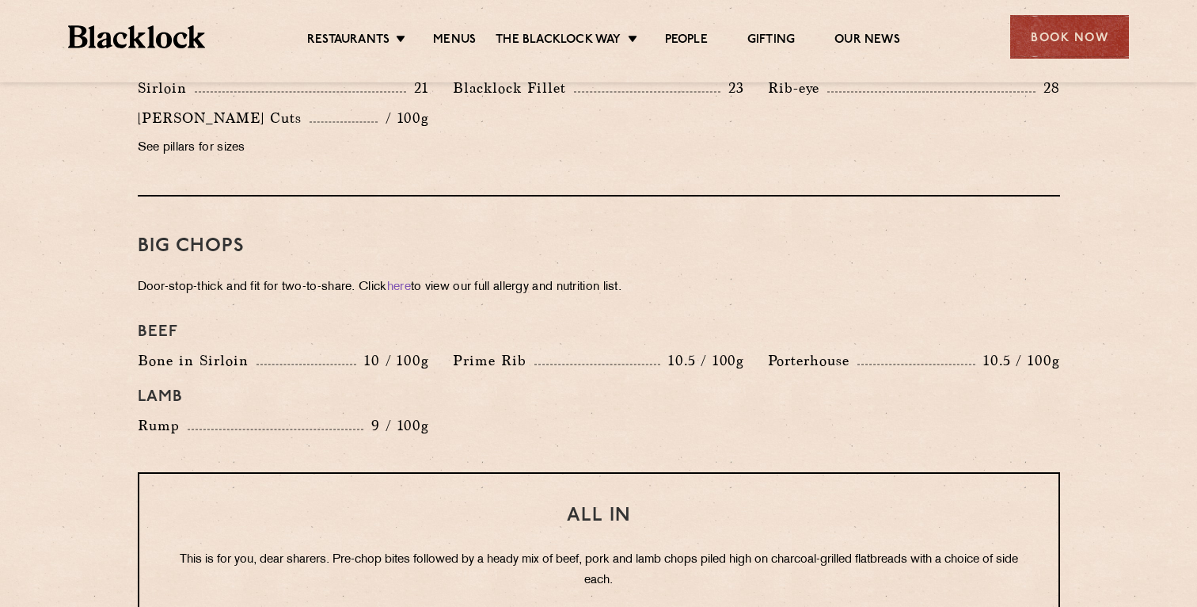
scroll to position [1679, 0]
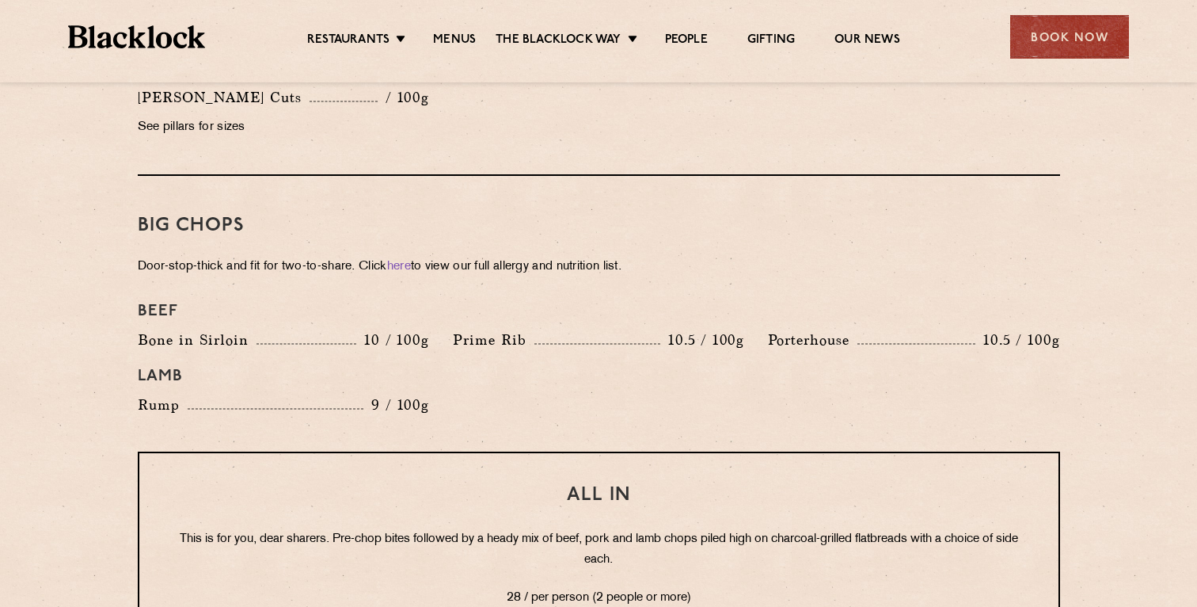
click at [504, 329] on p "Prime Rib" at bounding box center [494, 340] width 82 height 22
click at [504, 359] on div "Lamb" at bounding box center [599, 376] width 946 height 35
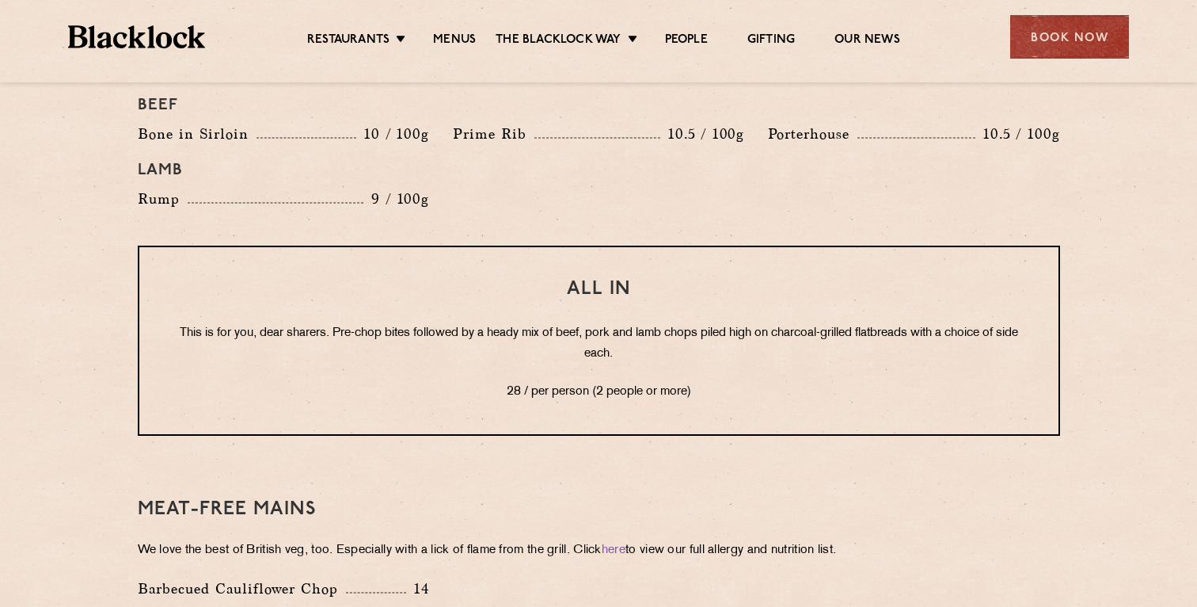
scroll to position [1895, 0]
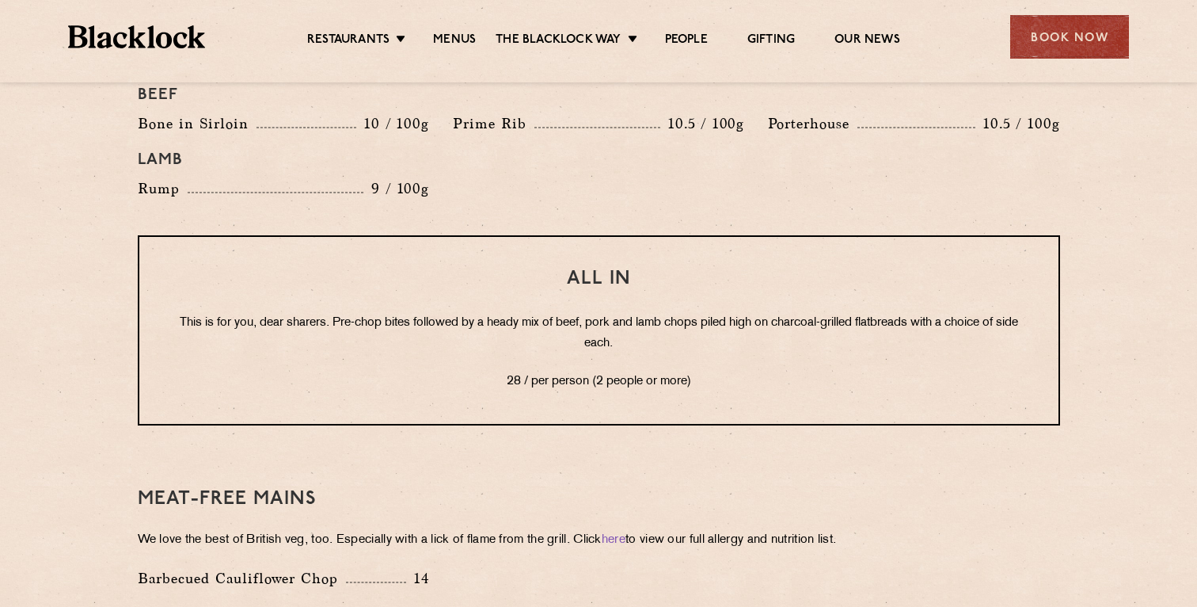
click at [689, 328] on p "This is for you, dear sharers. Pre-chop bites followed by a heady mix of beef, …" at bounding box center [599, 333] width 856 height 41
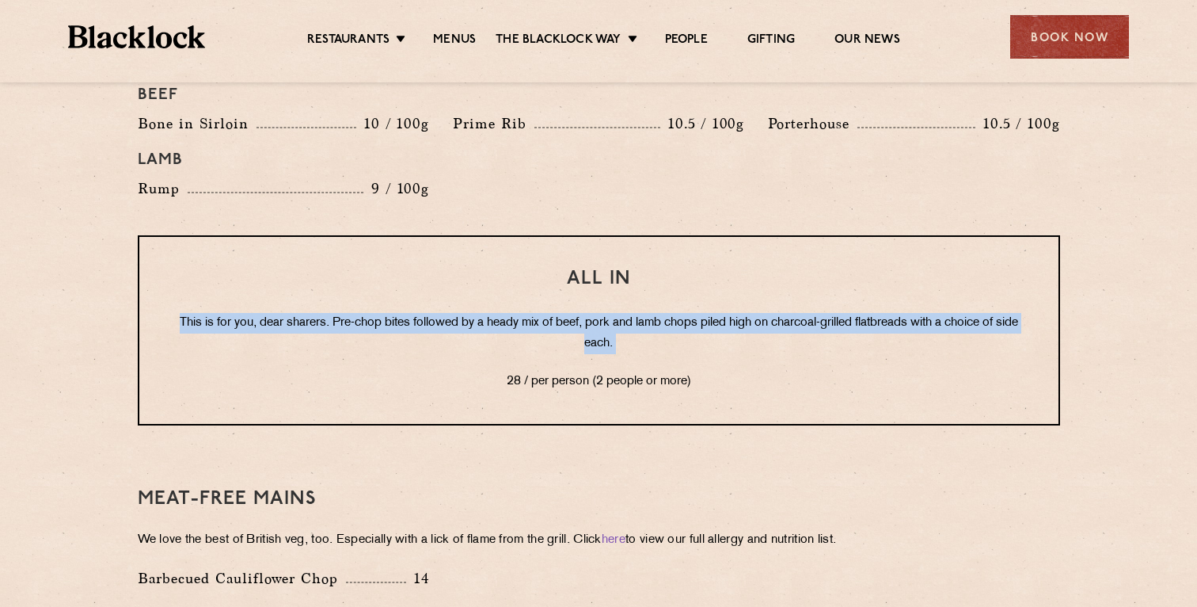
click at [689, 328] on p "This is for you, dear sharers. Pre-chop bites followed by a heady mix of beef, …" at bounding box center [599, 333] width 856 height 41
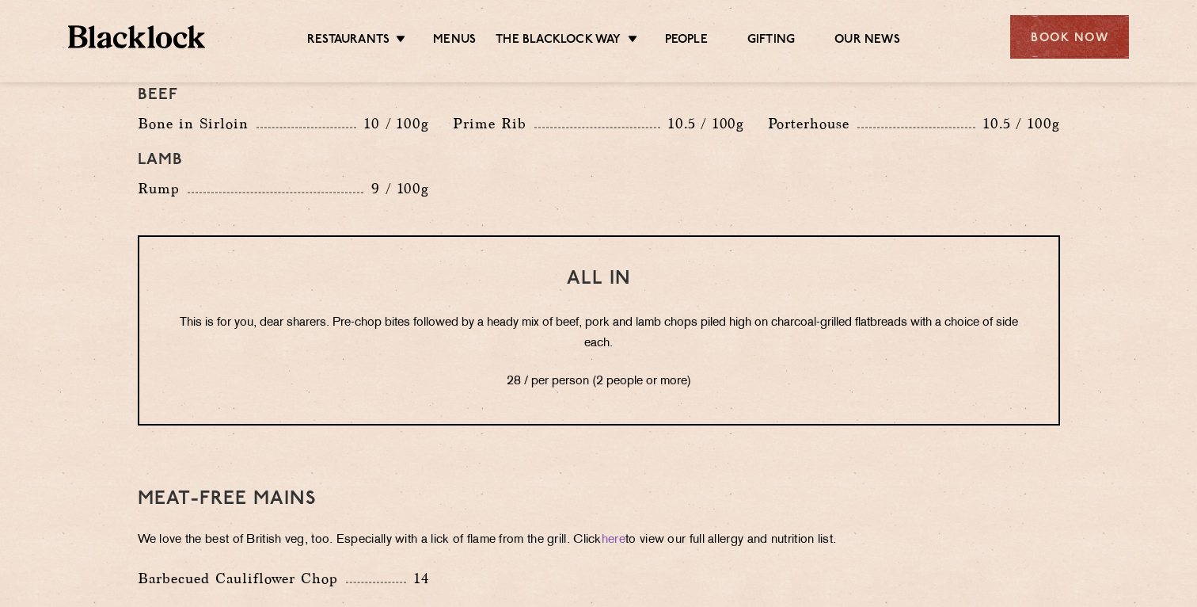
click at [704, 325] on p "This is for you, dear sharers. Pre-chop bites followed by a heady mix of beef, …" at bounding box center [599, 333] width 856 height 41
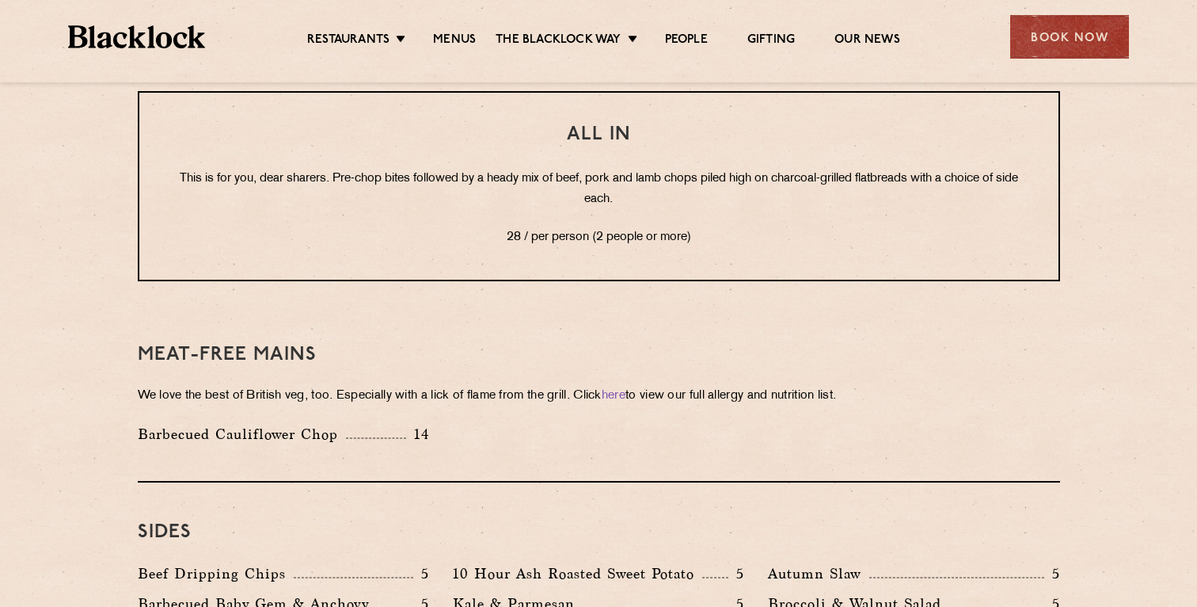
scroll to position [2049, 0]
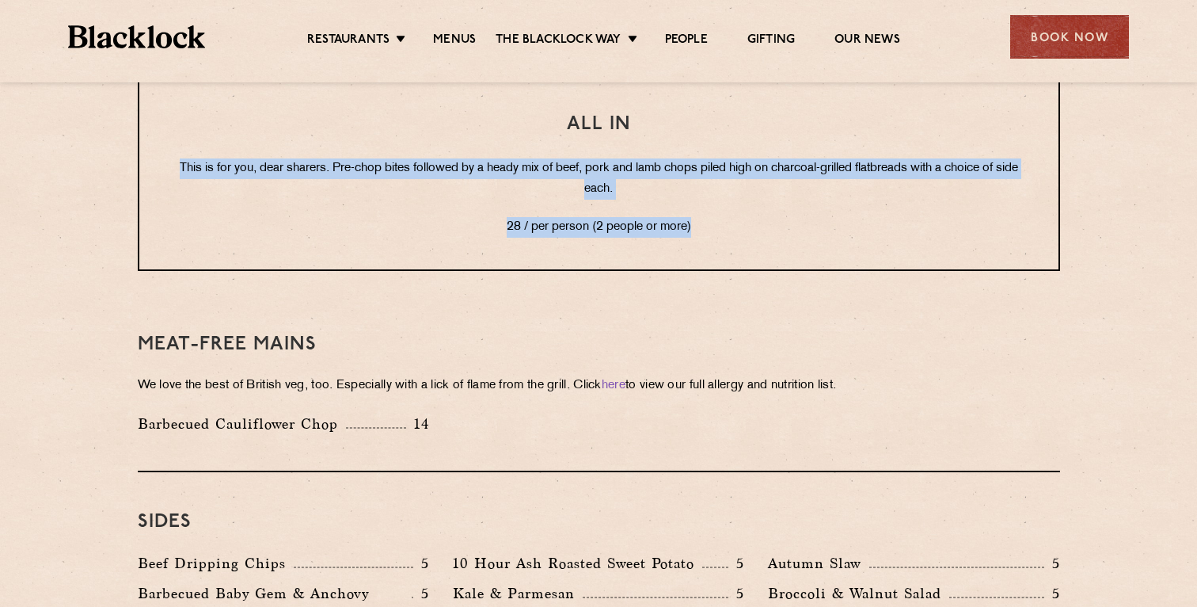
drag, startPoint x: 728, startPoint y: 211, endPoint x: 728, endPoint y: 115, distance: 95.8
click at [728, 115] on div "All In This is for you, dear sharers. Pre-chop bites followed by a heady mix of…" at bounding box center [599, 176] width 923 height 190
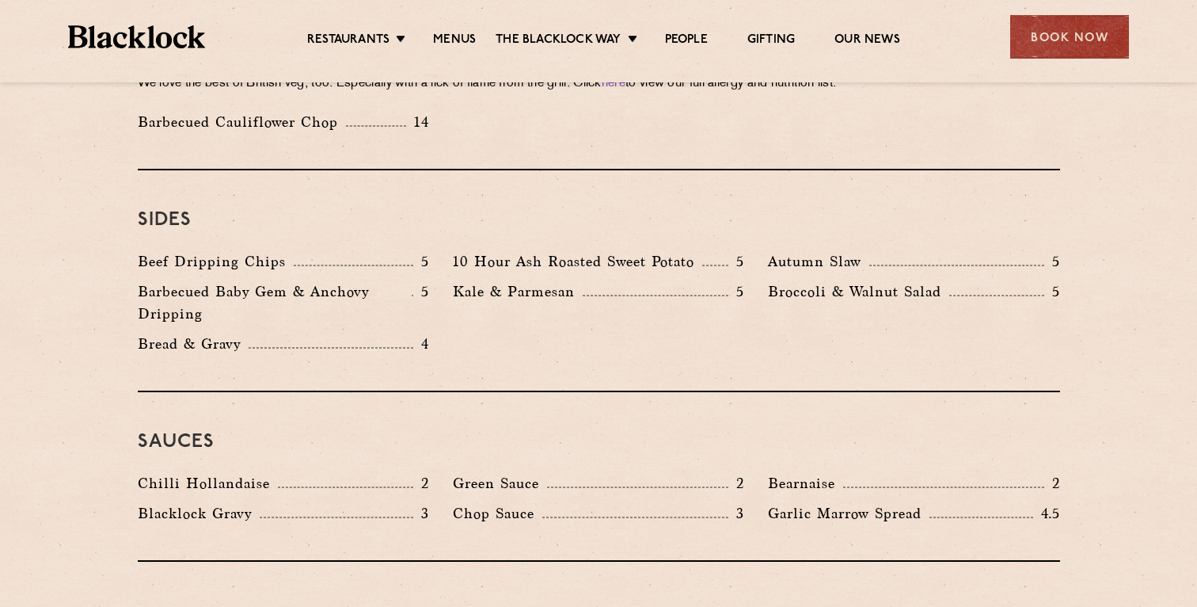
scroll to position [2363, 0]
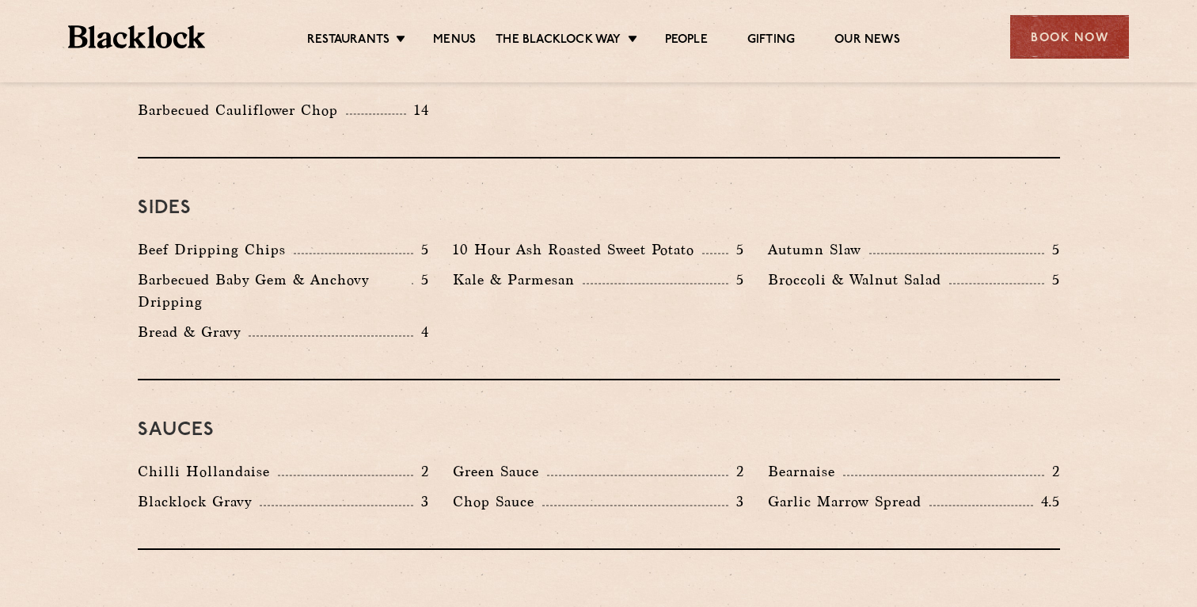
click at [489, 268] on p "Kale & Parmesan" at bounding box center [518, 279] width 130 height 22
click at [489, 302] on div "Beef Dripping Chips 5 10 Hour Ash Roasted Sweet Potato 5 Autumn Slaw 5 Barbecue…" at bounding box center [599, 294] width 946 height 112
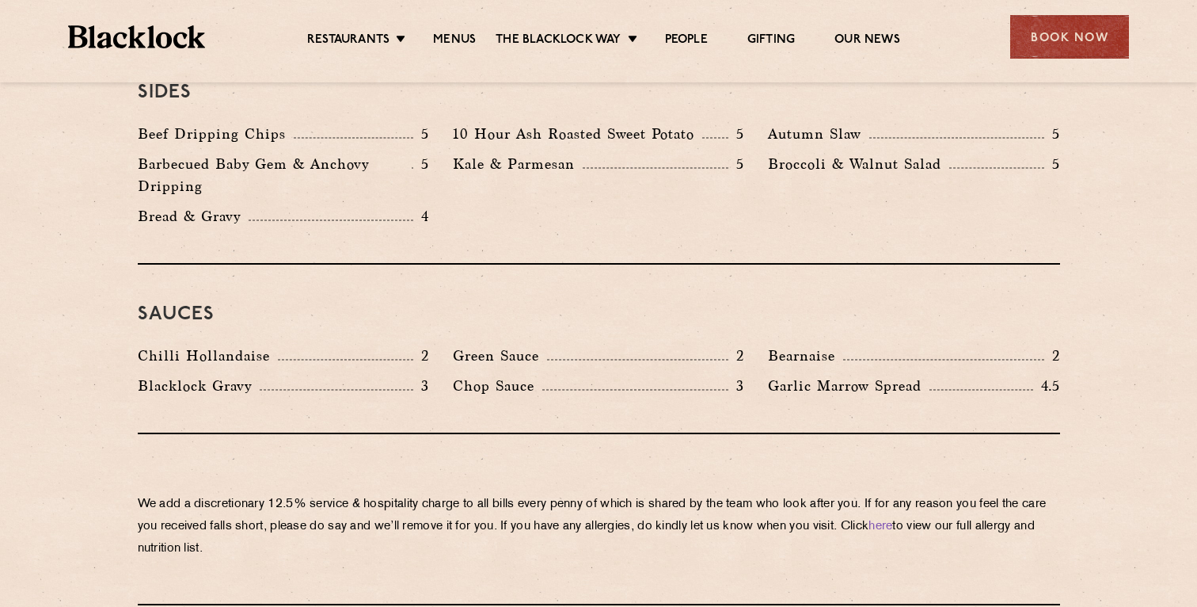
scroll to position [2480, 0]
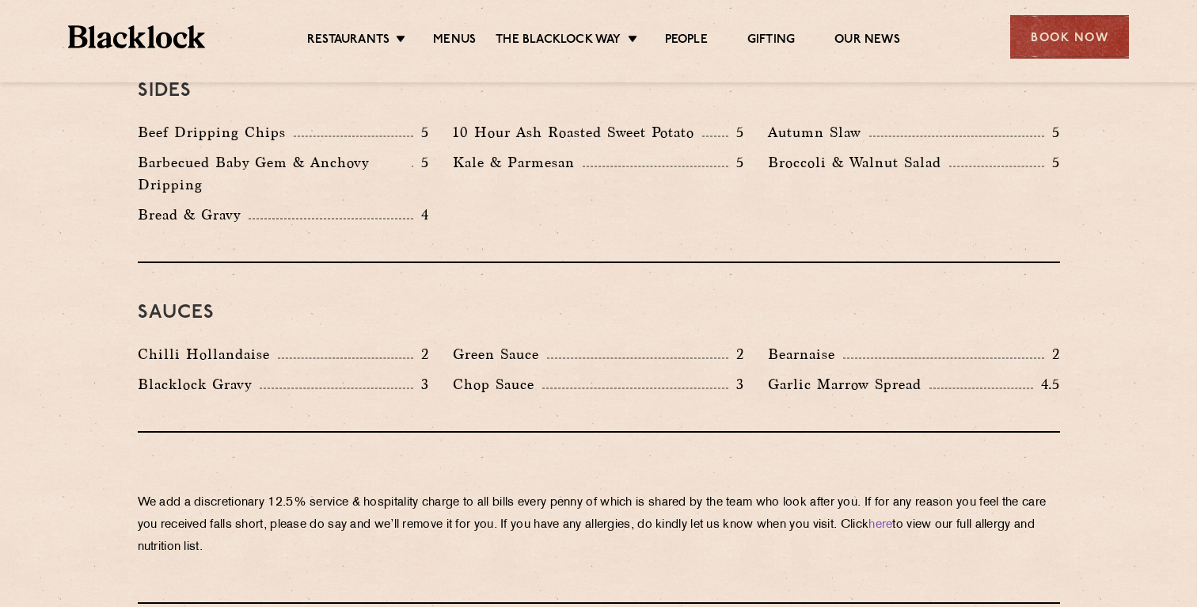
click at [502, 373] on p "Chop Sauce" at bounding box center [497, 384] width 89 height 22
click at [509, 318] on div "Sauces Chilli Hollandaise 2 Green Sauce 2 Bearnaise 2 Blacklock Gravy 3 Chop Sa…" at bounding box center [599, 347] width 923 height 169
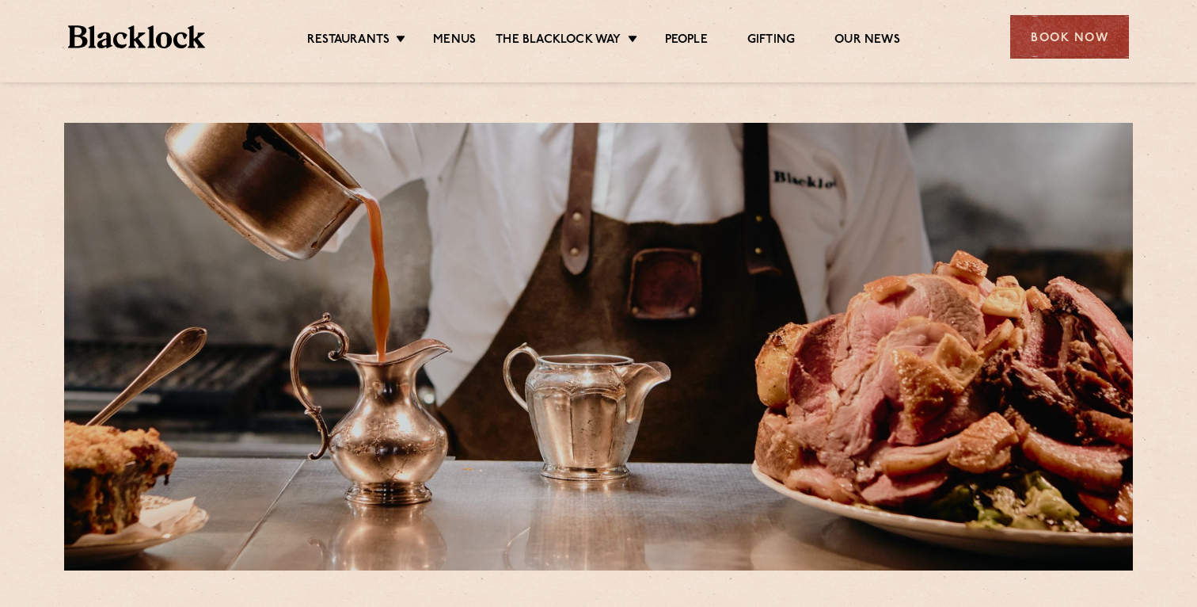
scroll to position [381, 0]
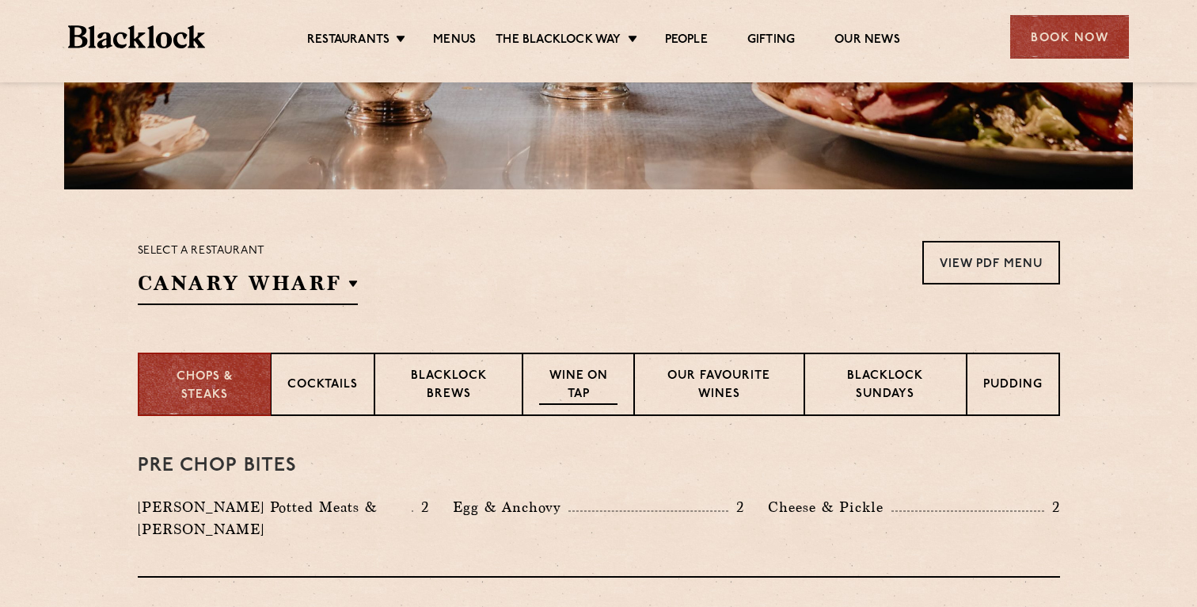
click at [575, 379] on p "Wine on Tap" at bounding box center [578, 385] width 78 height 37
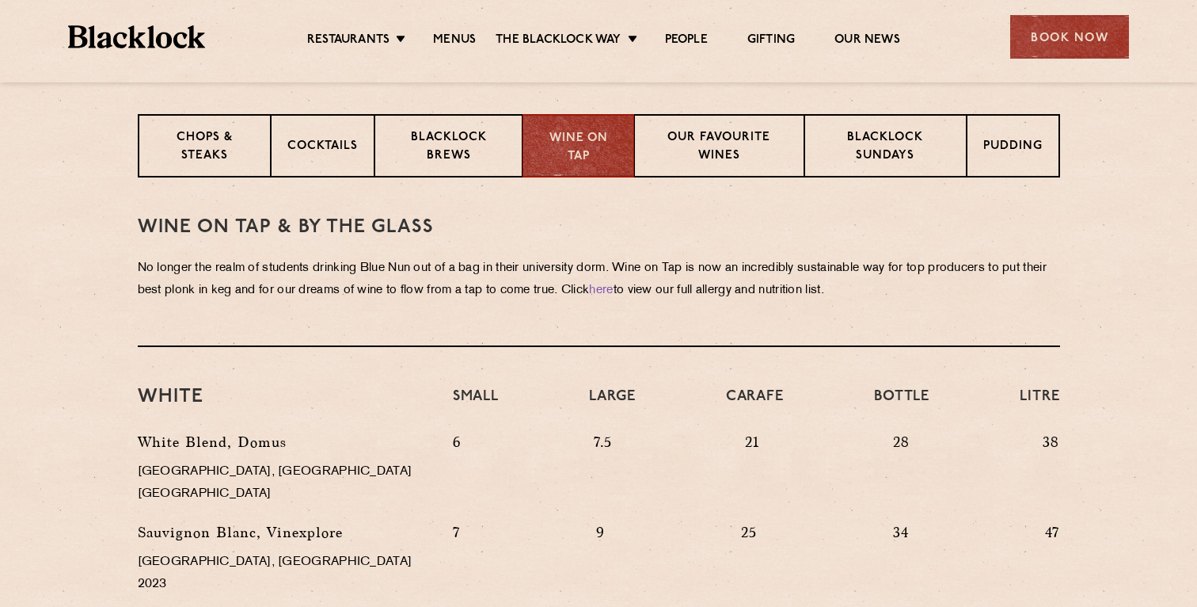
scroll to position [632, 0]
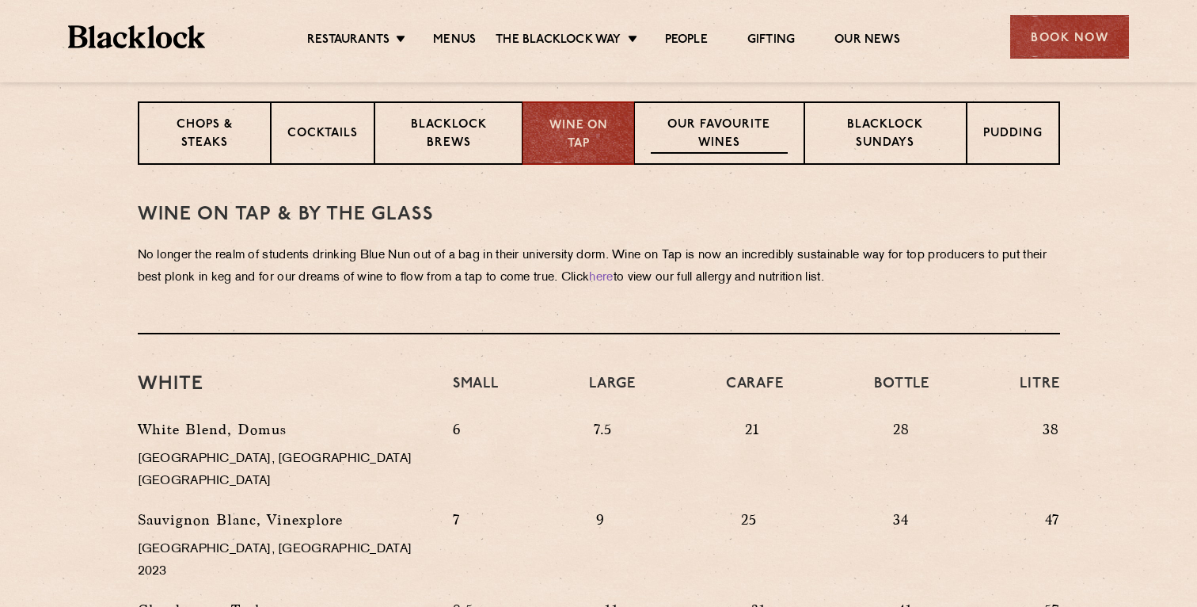
click at [707, 145] on p "Our favourite wines" at bounding box center [719, 134] width 137 height 37
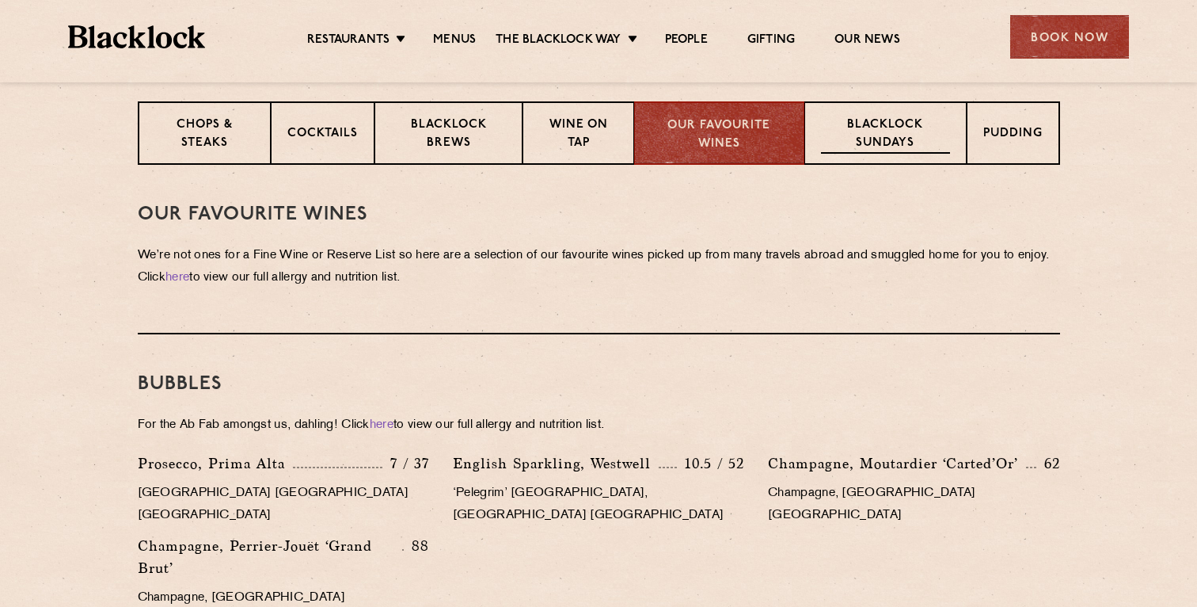
click at [856, 134] on p "Blacklock Sundays" at bounding box center [885, 134] width 128 height 37
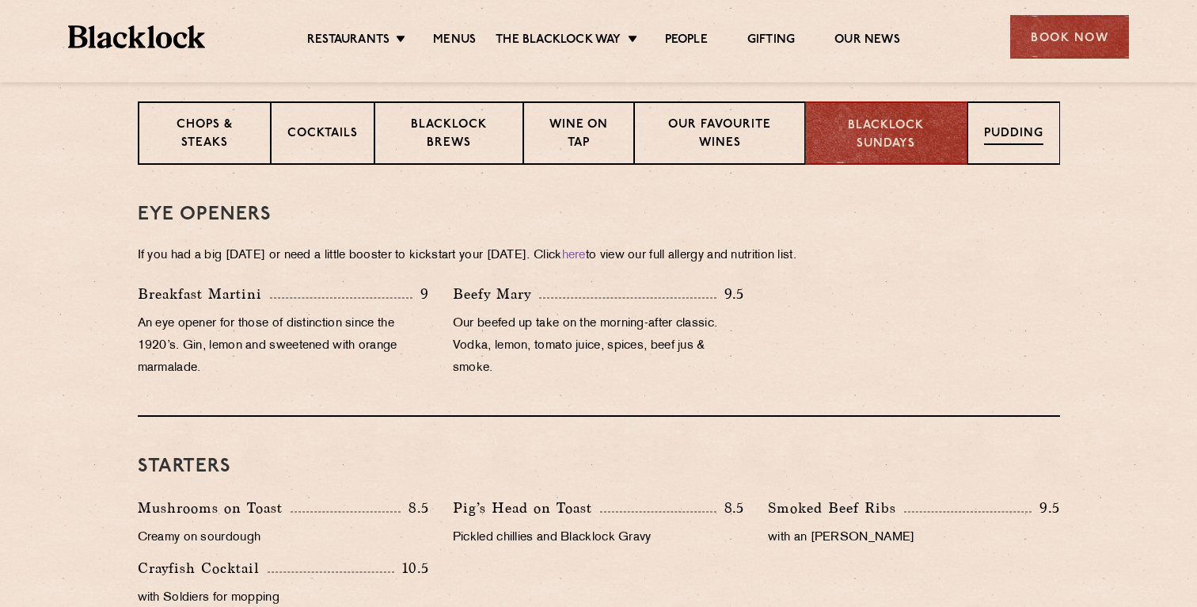
click at [975, 129] on div "Pudding" at bounding box center [1014, 132] width 93 height 63
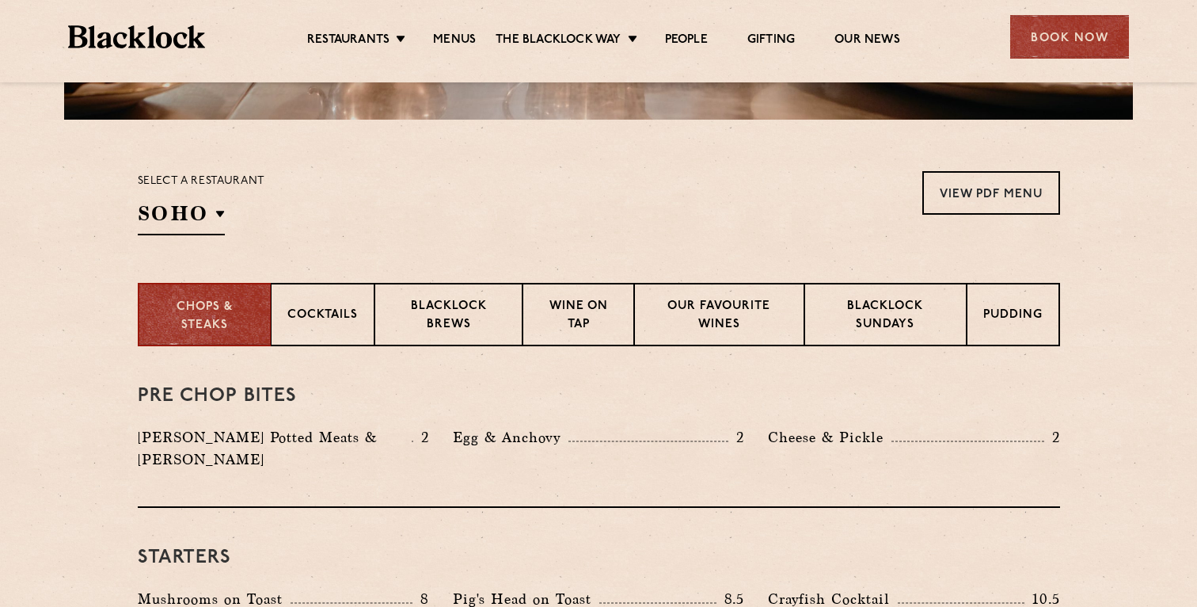
scroll to position [470, 0]
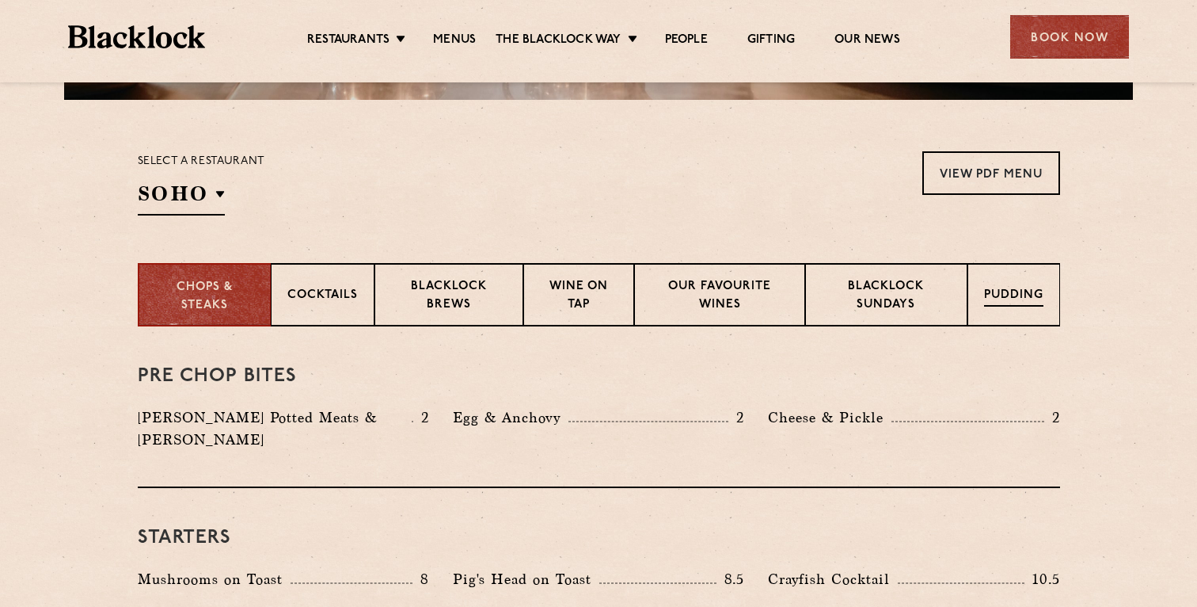
click at [999, 288] on p "Pudding" at bounding box center [1013, 297] width 59 height 20
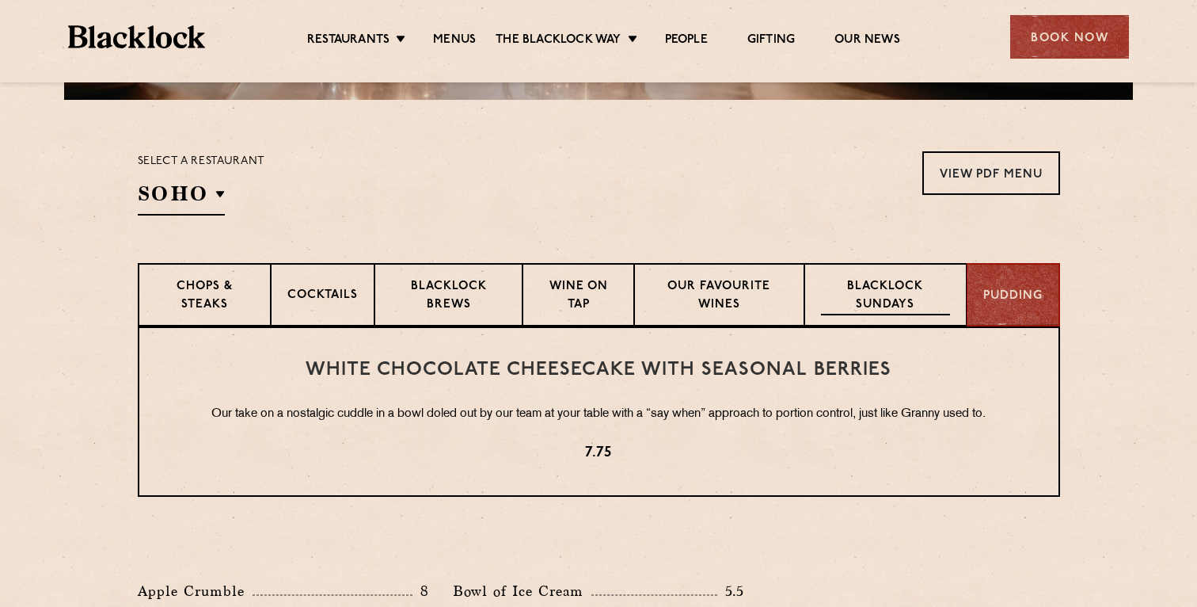
click at [863, 291] on p "Blacklock Sundays" at bounding box center [885, 296] width 128 height 37
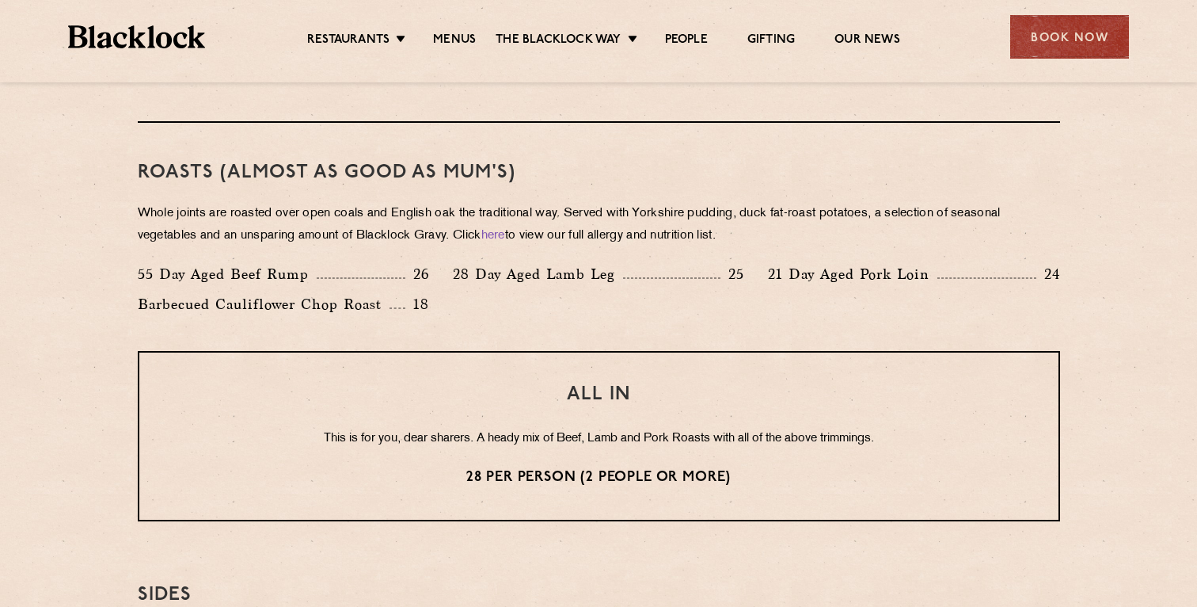
scroll to position [1096, 0]
click at [295, 271] on p "55 Day Aged Beef Rump" at bounding box center [227, 273] width 179 height 22
click at [642, 302] on div "55 Day Aged Beef Rump 26 28 Day Aged Lamb Leg 25 21 Day Aged Pork Loin 24 Barbe…" at bounding box center [599, 292] width 946 height 60
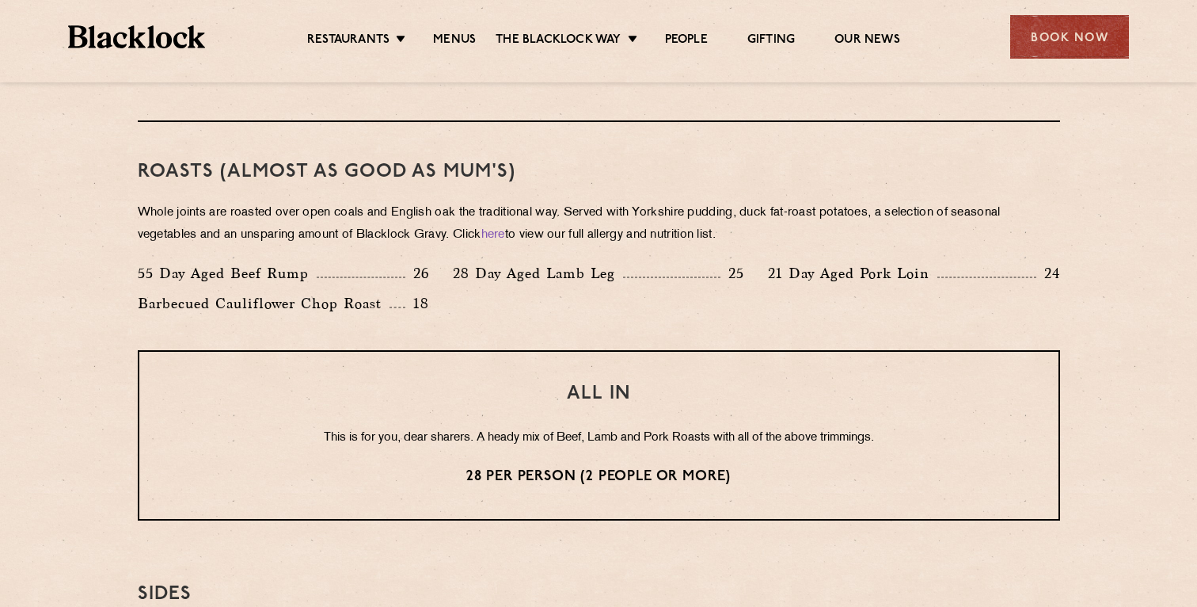
click at [642, 302] on div "55 Day Aged Beef Rump 26 28 Day Aged Lamb Leg 25 21 Day Aged Pork Loin 24 Barbe…" at bounding box center [599, 292] width 946 height 60
click at [710, 285] on div "28 Day Aged Lamb Leg 25" at bounding box center [598, 277] width 315 height 30
